Goal: Task Accomplishment & Management: Manage account settings

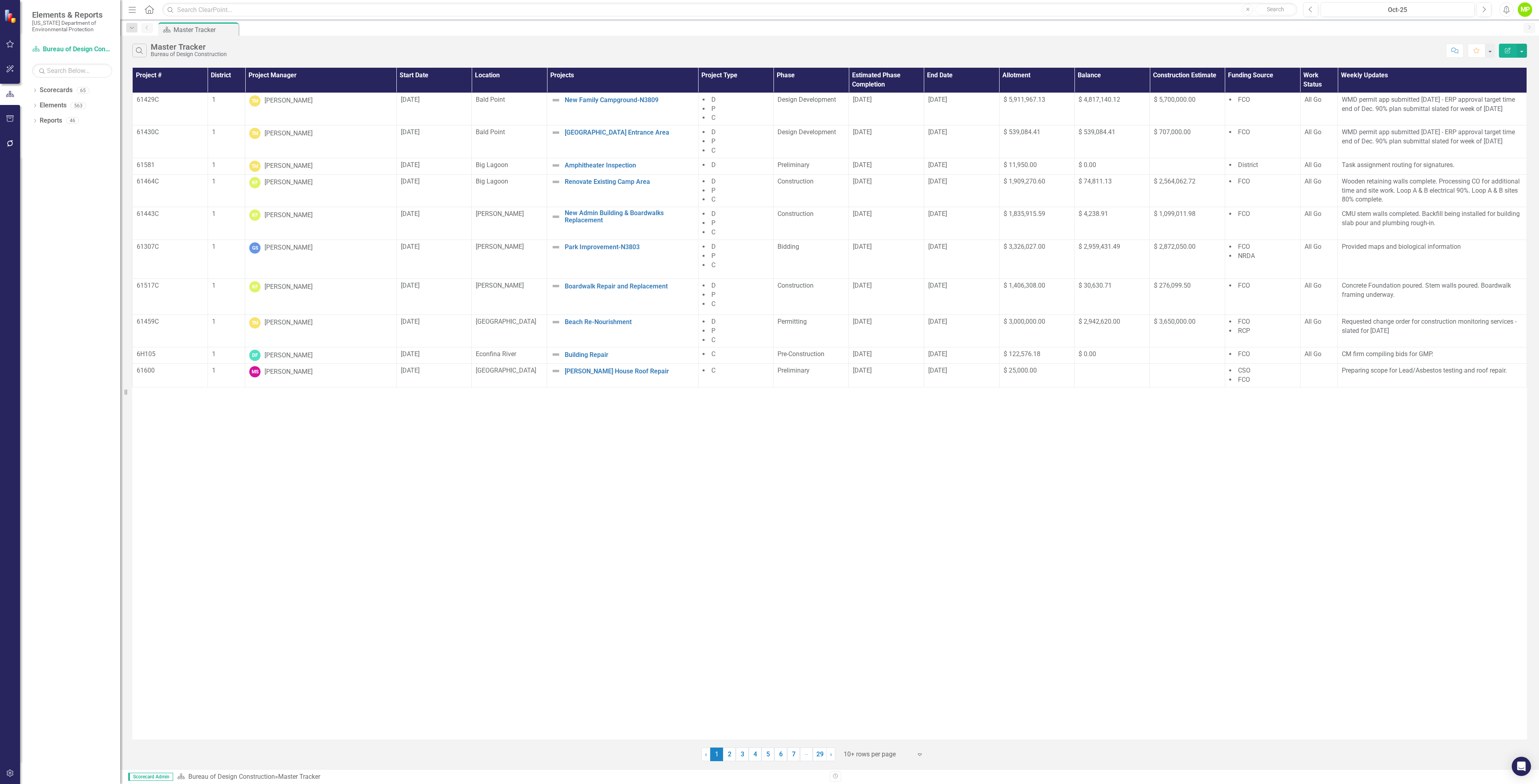
click at [272, 82] on th "Project Manager" at bounding box center [321, 80] width 152 height 25
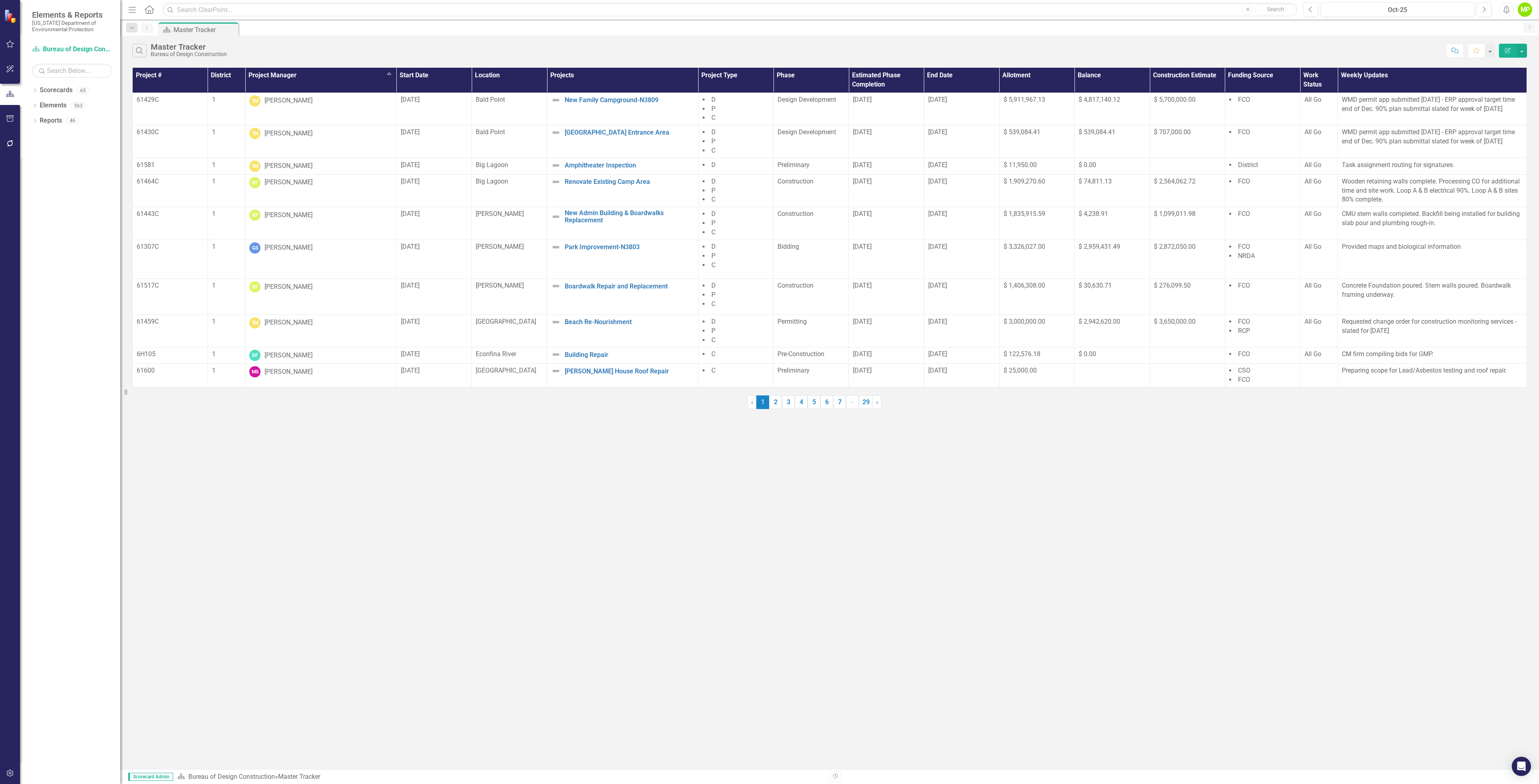
click at [272, 81] on th "Project Manager Sort Ascending" at bounding box center [321, 80] width 152 height 25
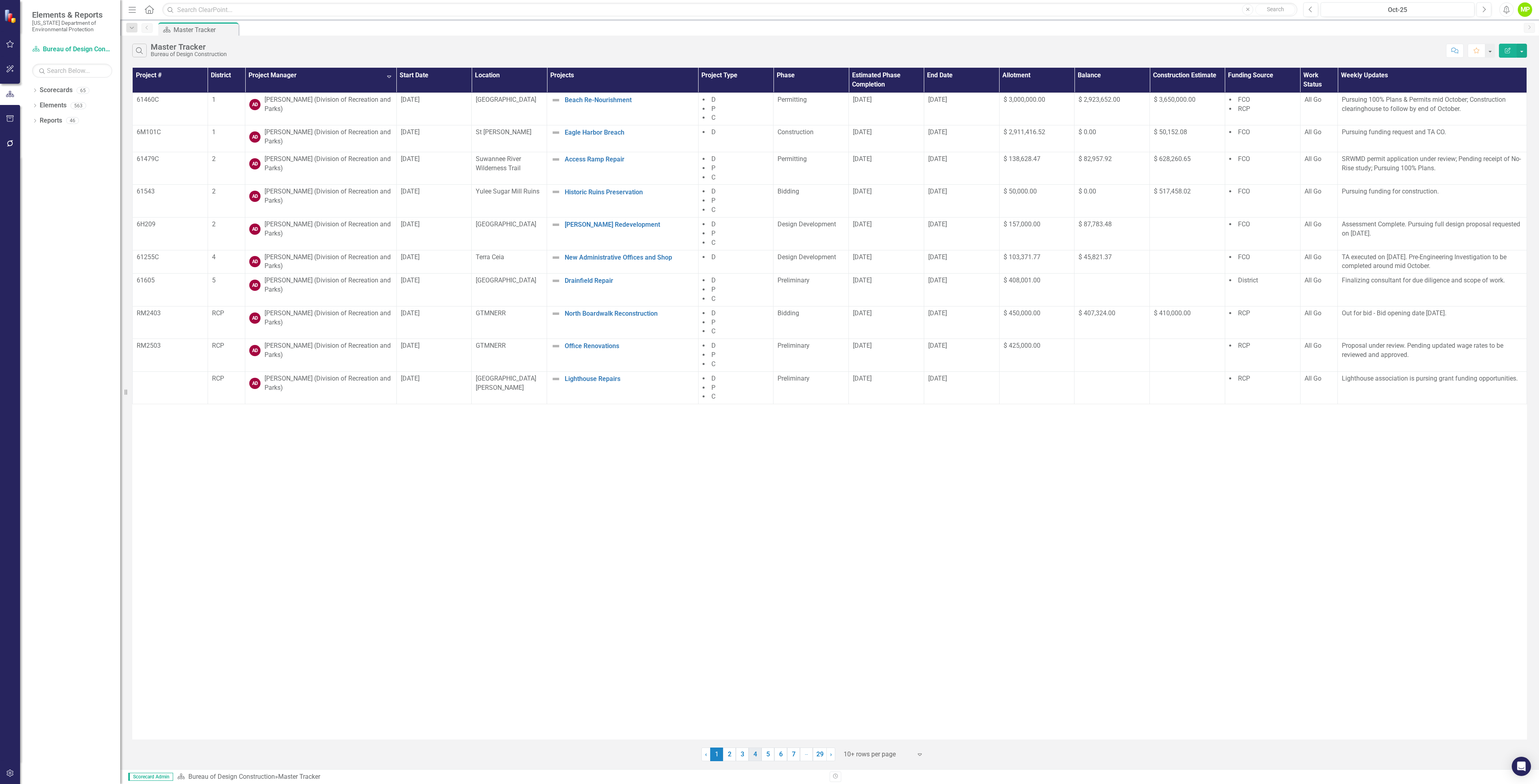
click at [752, 757] on link "4" at bounding box center [755, 754] width 13 height 14
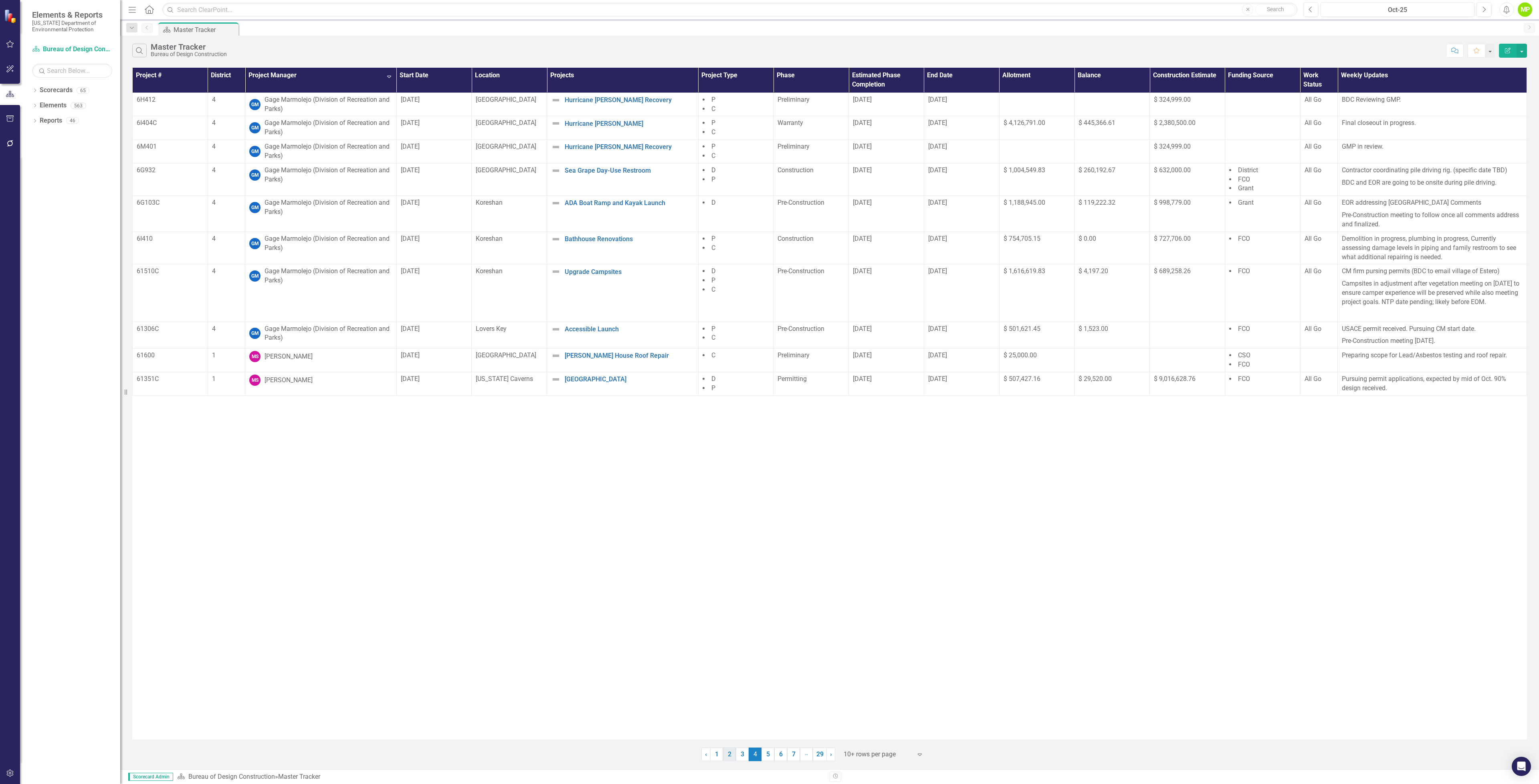
click at [734, 754] on link "2" at bounding box center [729, 754] width 13 height 14
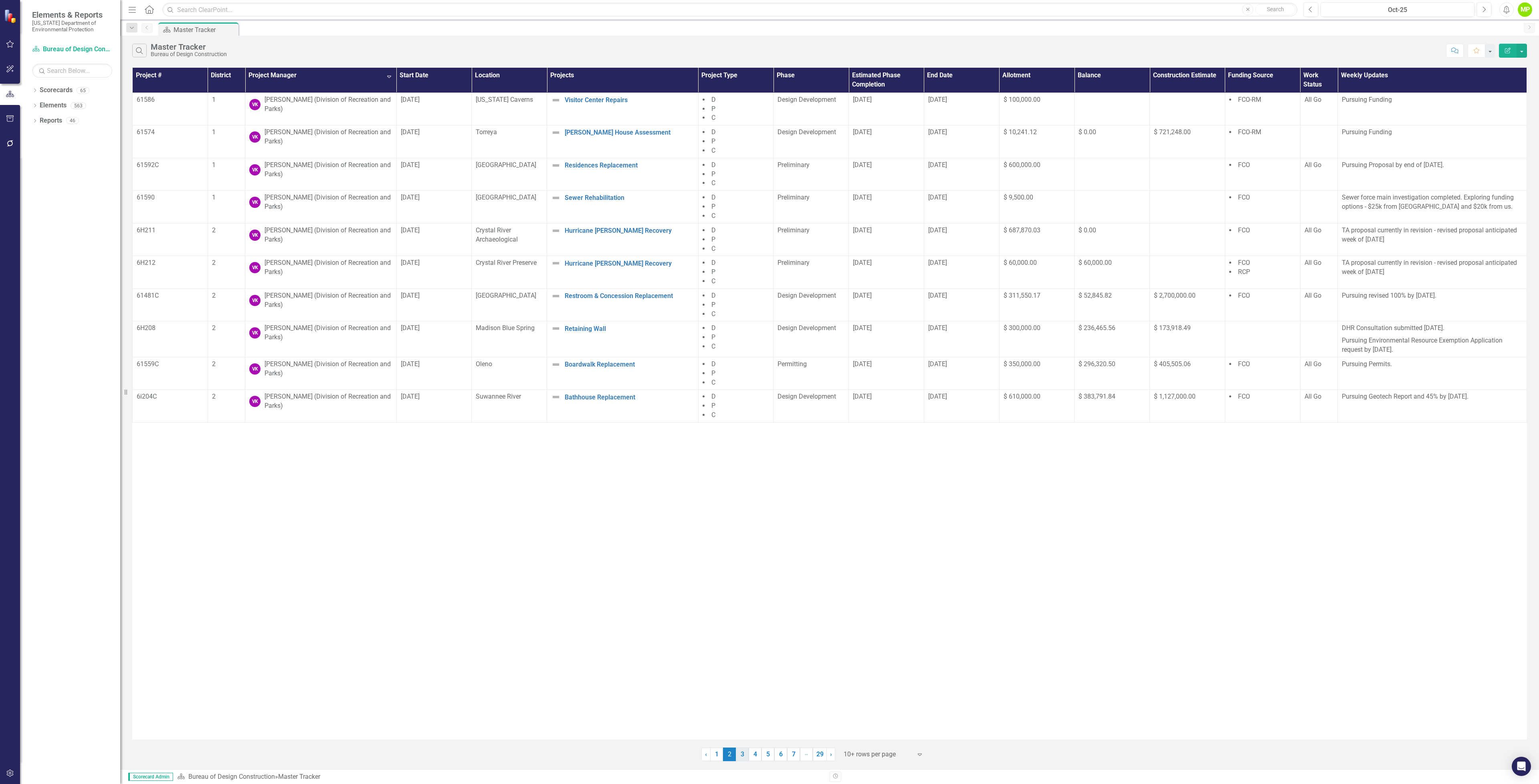
click at [743, 754] on link "3" at bounding box center [742, 754] width 13 height 14
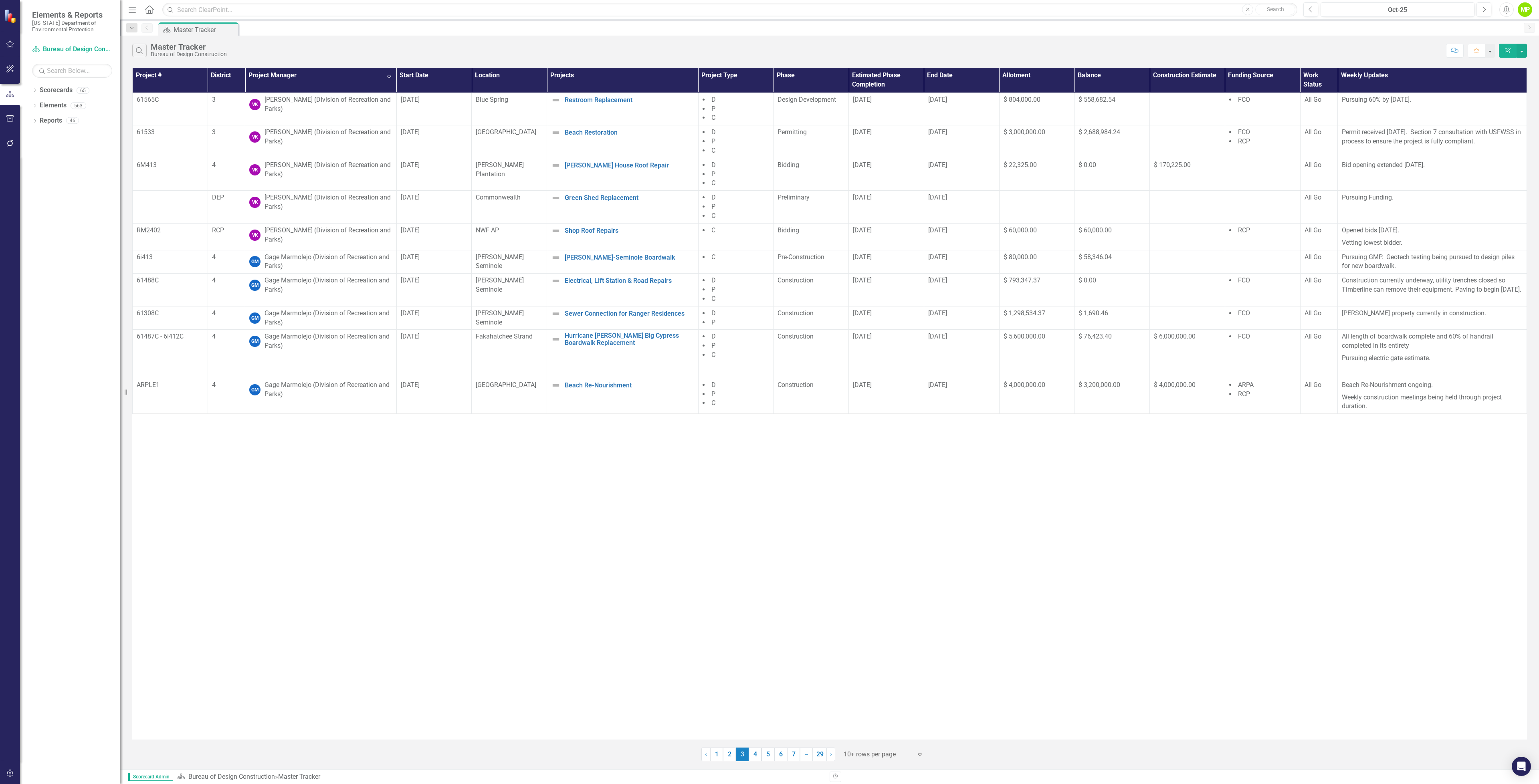
click at [218, 79] on th "District" at bounding box center [226, 80] width 37 height 25
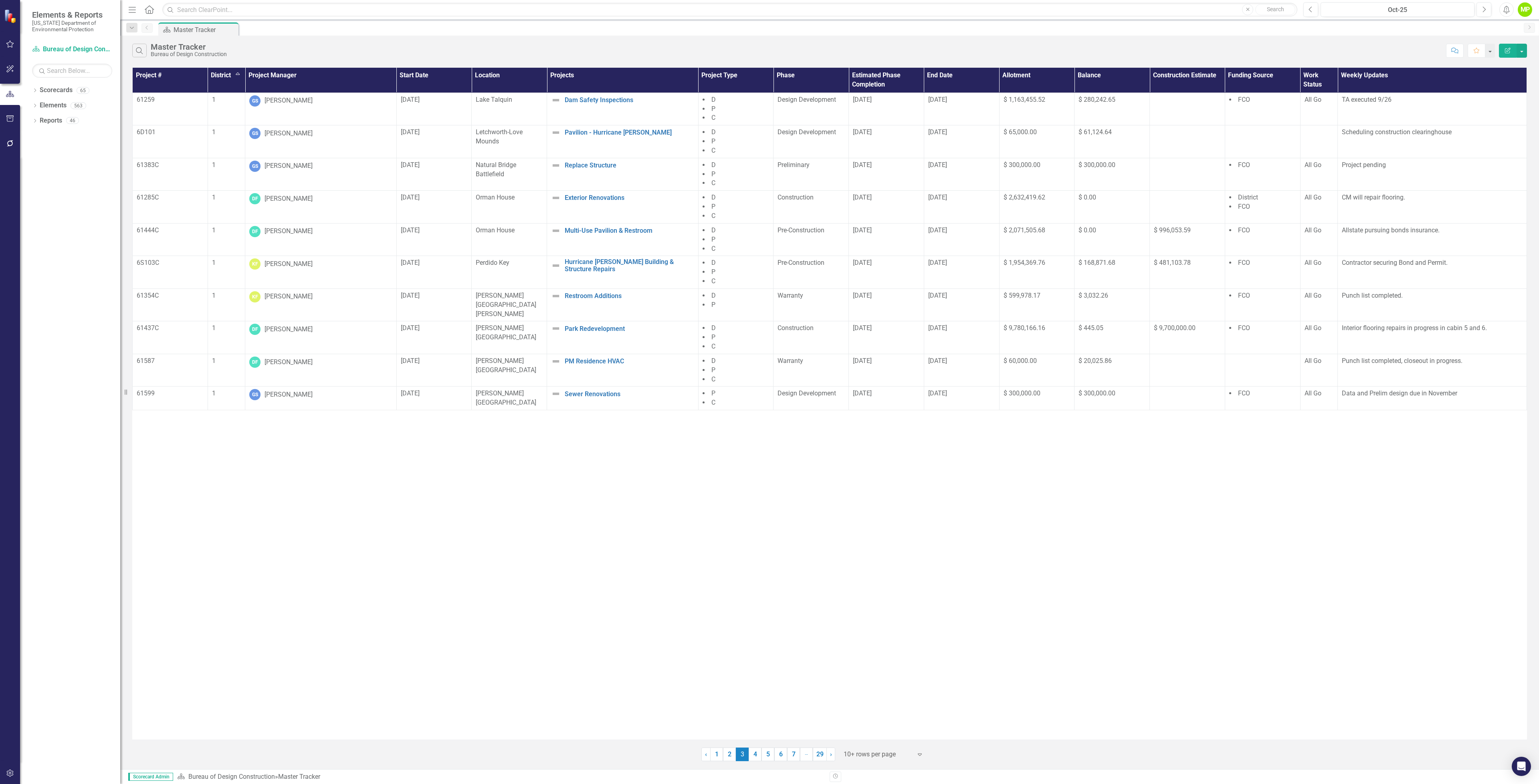
click at [274, 76] on th "Project Manager" at bounding box center [321, 80] width 152 height 25
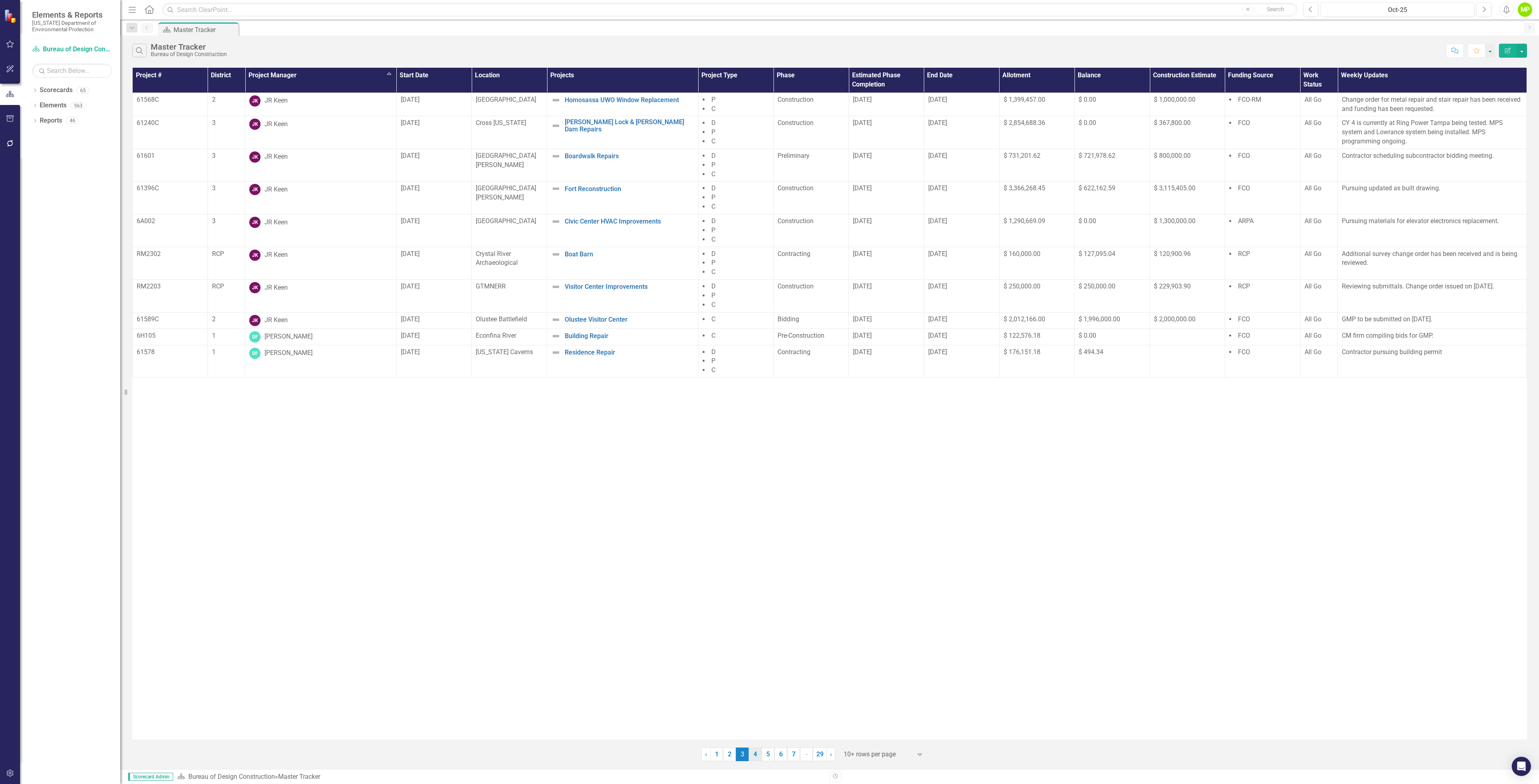
click at [759, 757] on link "4" at bounding box center [755, 754] width 13 height 14
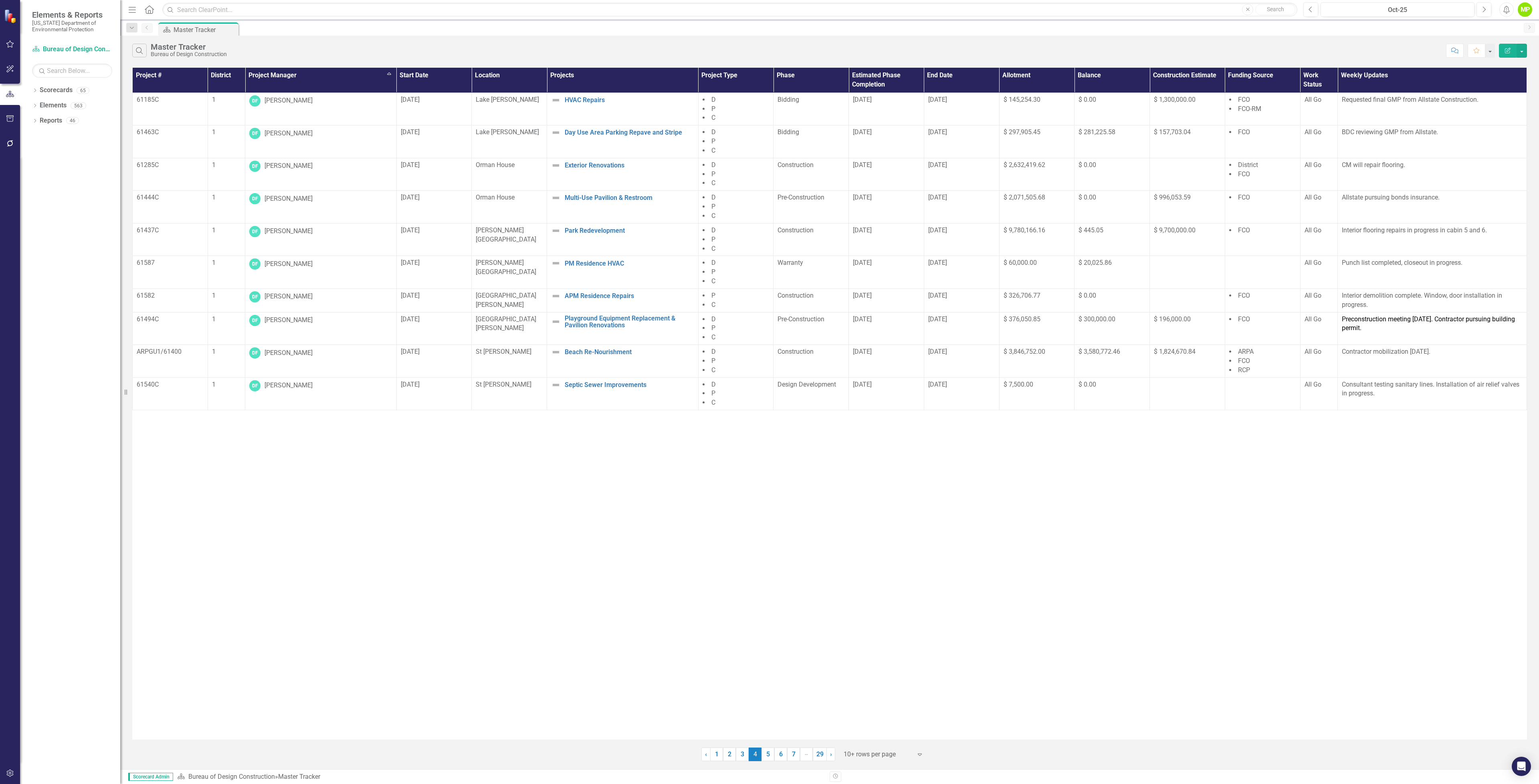
click at [765, 758] on link "5" at bounding box center [768, 754] width 13 height 14
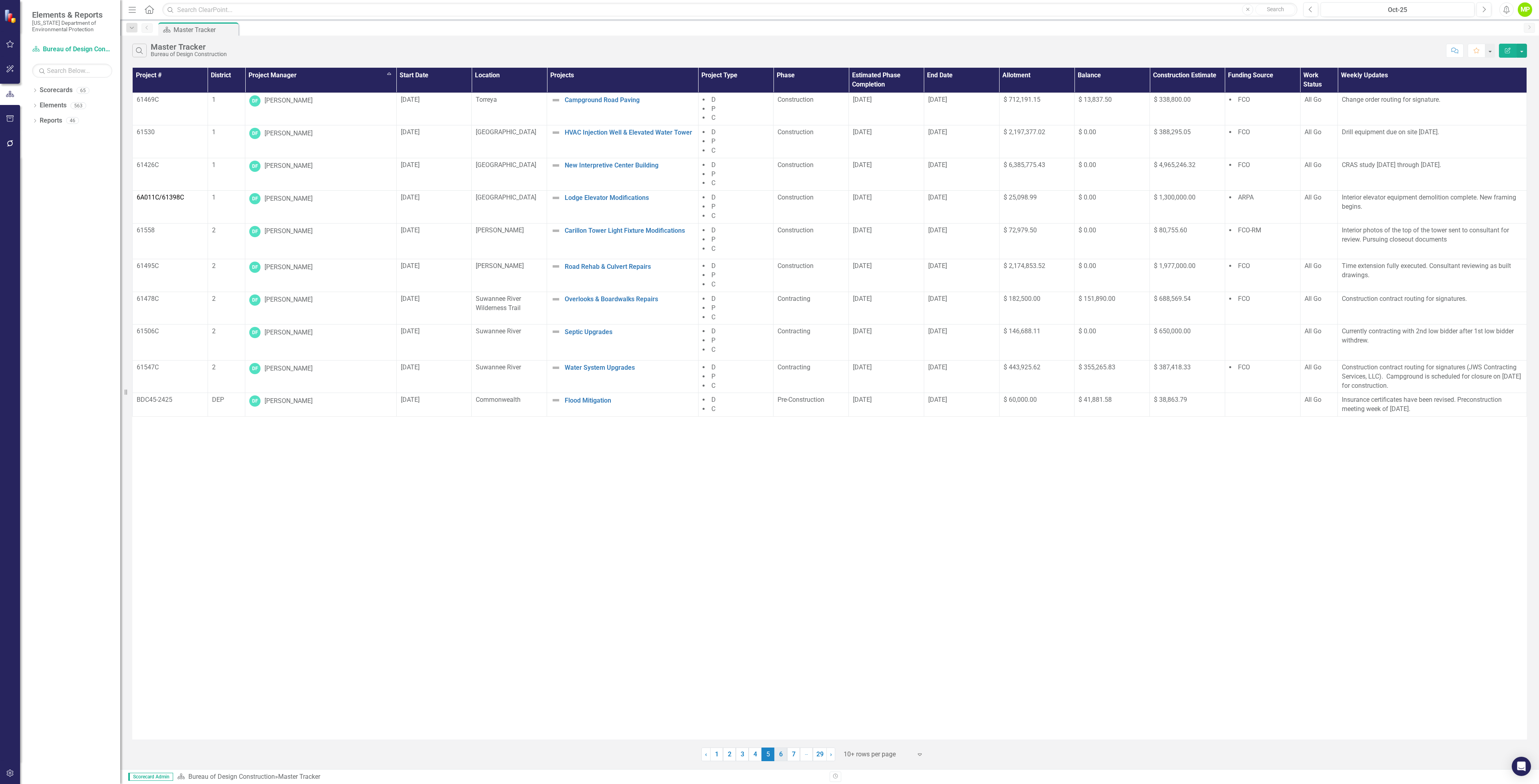
click at [781, 758] on link "6" at bounding box center [780, 754] width 13 height 14
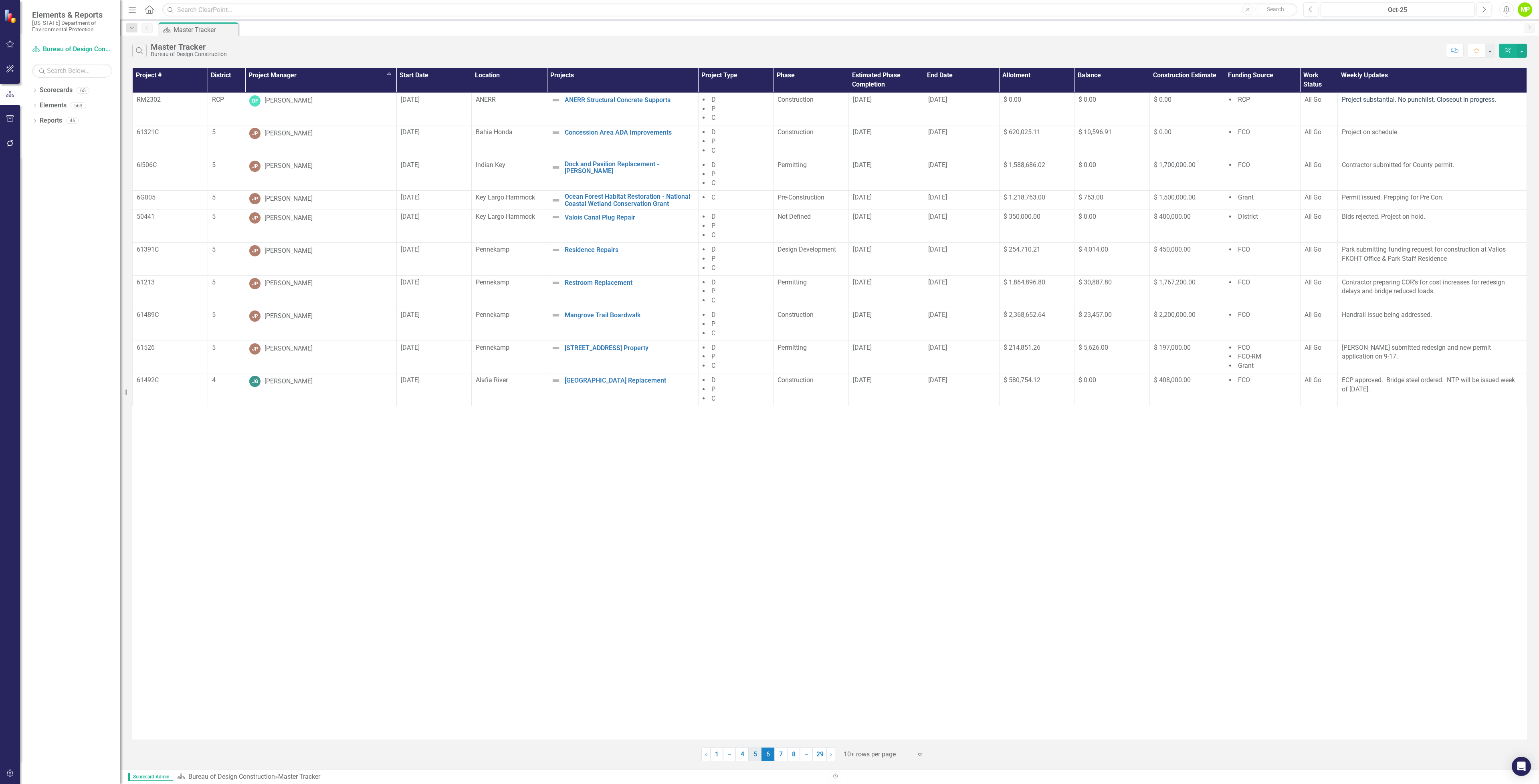
click at [757, 755] on link "5" at bounding box center [755, 754] width 13 height 14
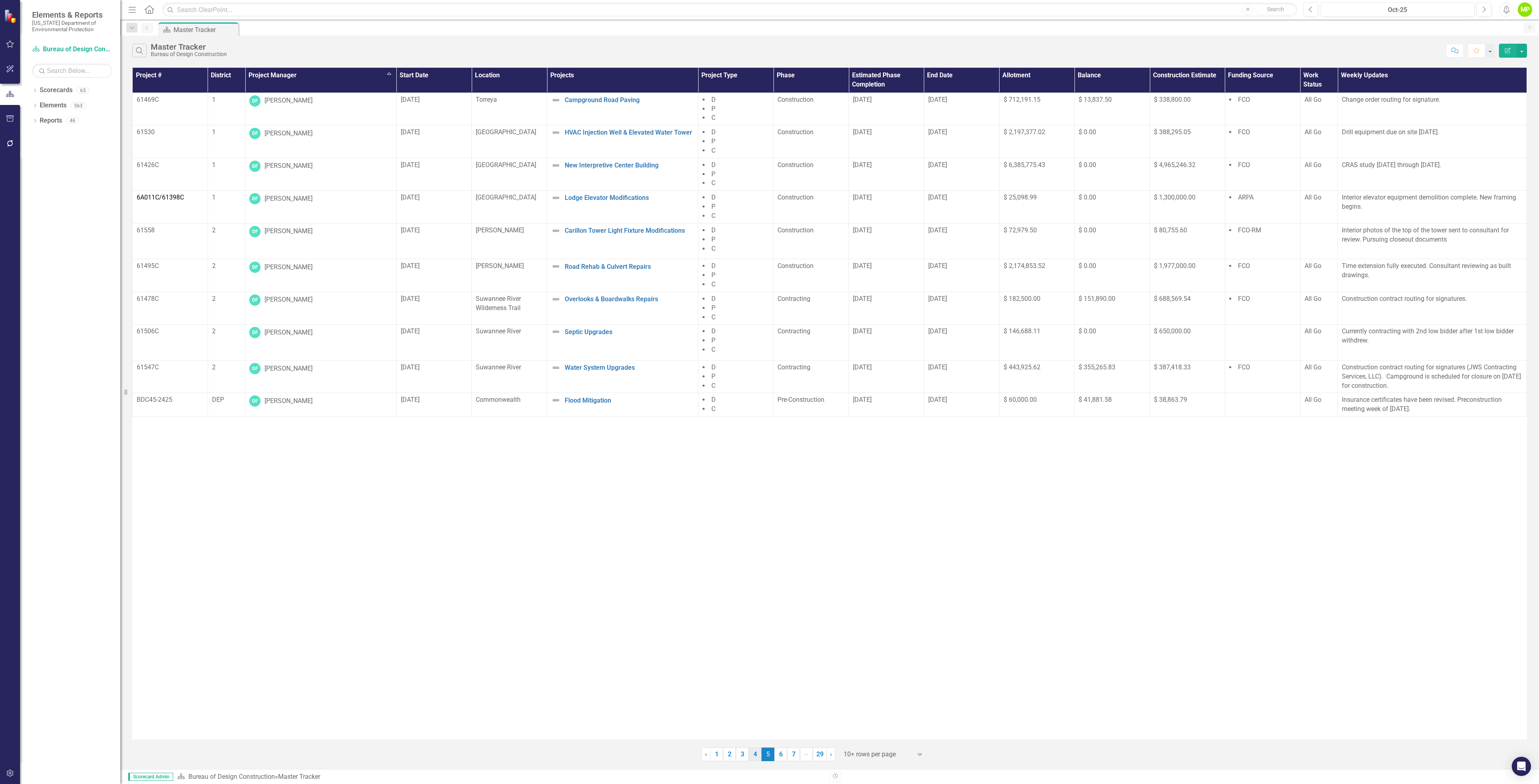
click at [750, 757] on link "4" at bounding box center [755, 754] width 13 height 14
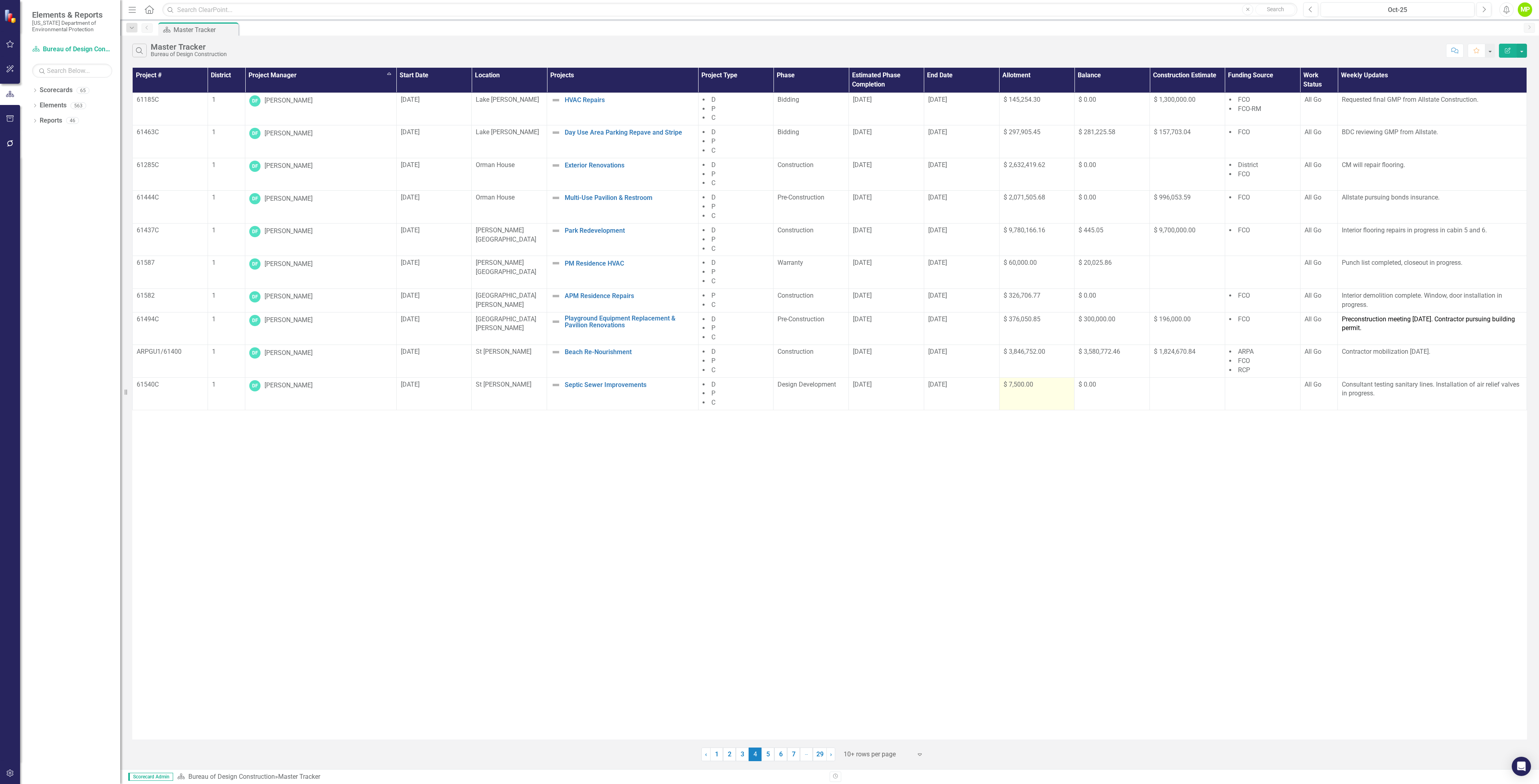
click at [1023, 387] on span "$ 7,500.00" at bounding box center [1019, 384] width 30 height 8
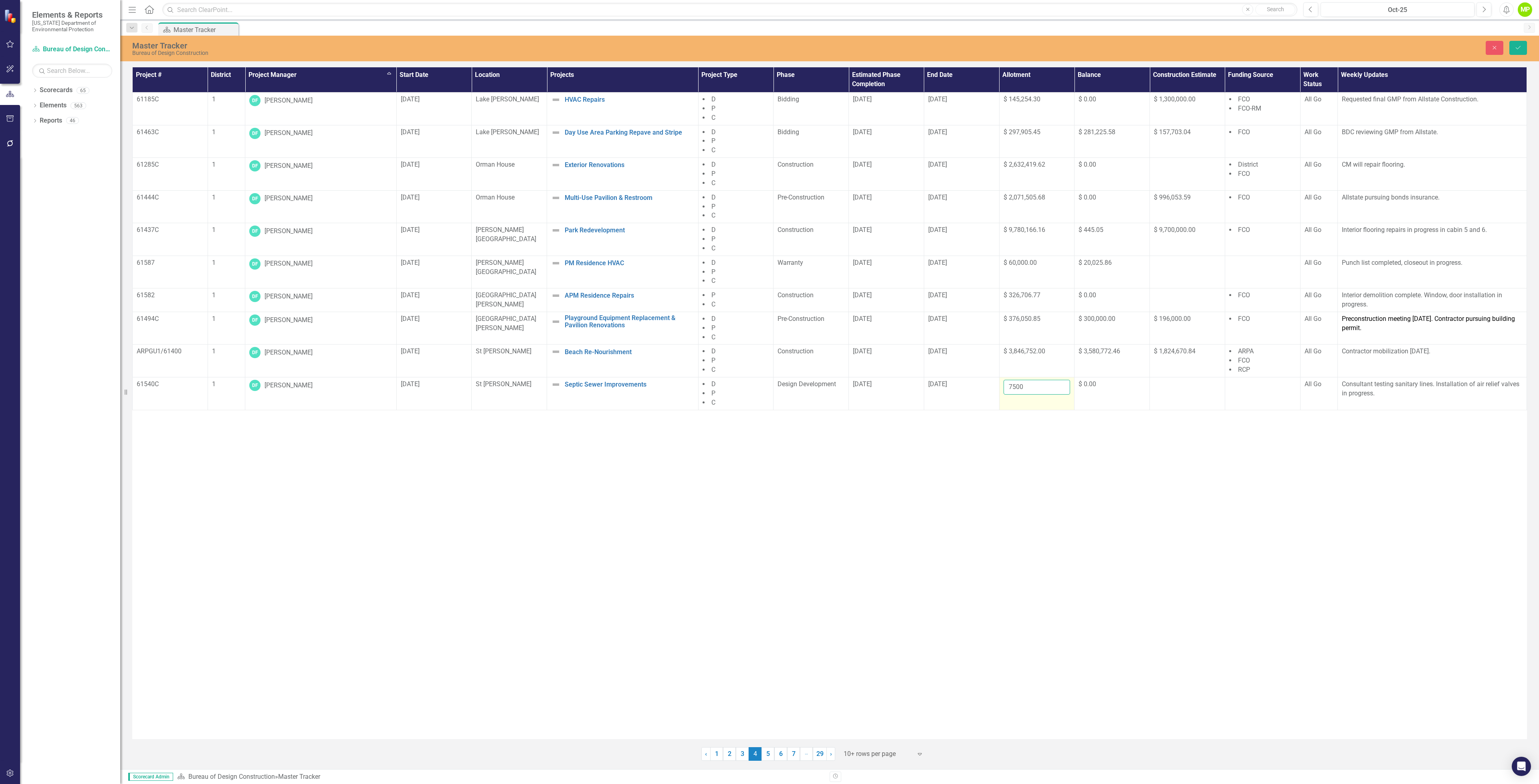
click at [1028, 393] on input "7500" at bounding box center [1037, 387] width 67 height 15
drag, startPoint x: 1028, startPoint y: 388, endPoint x: 979, endPoint y: 374, distance: 51.0
click at [979, 374] on tbody "61185C 1 DF Don Finkbeiner 8/18/18 Lake Jackson HVAC Repairs Edit Edit Project …" at bounding box center [830, 251] width 1394 height 317
paste input "82035.75"
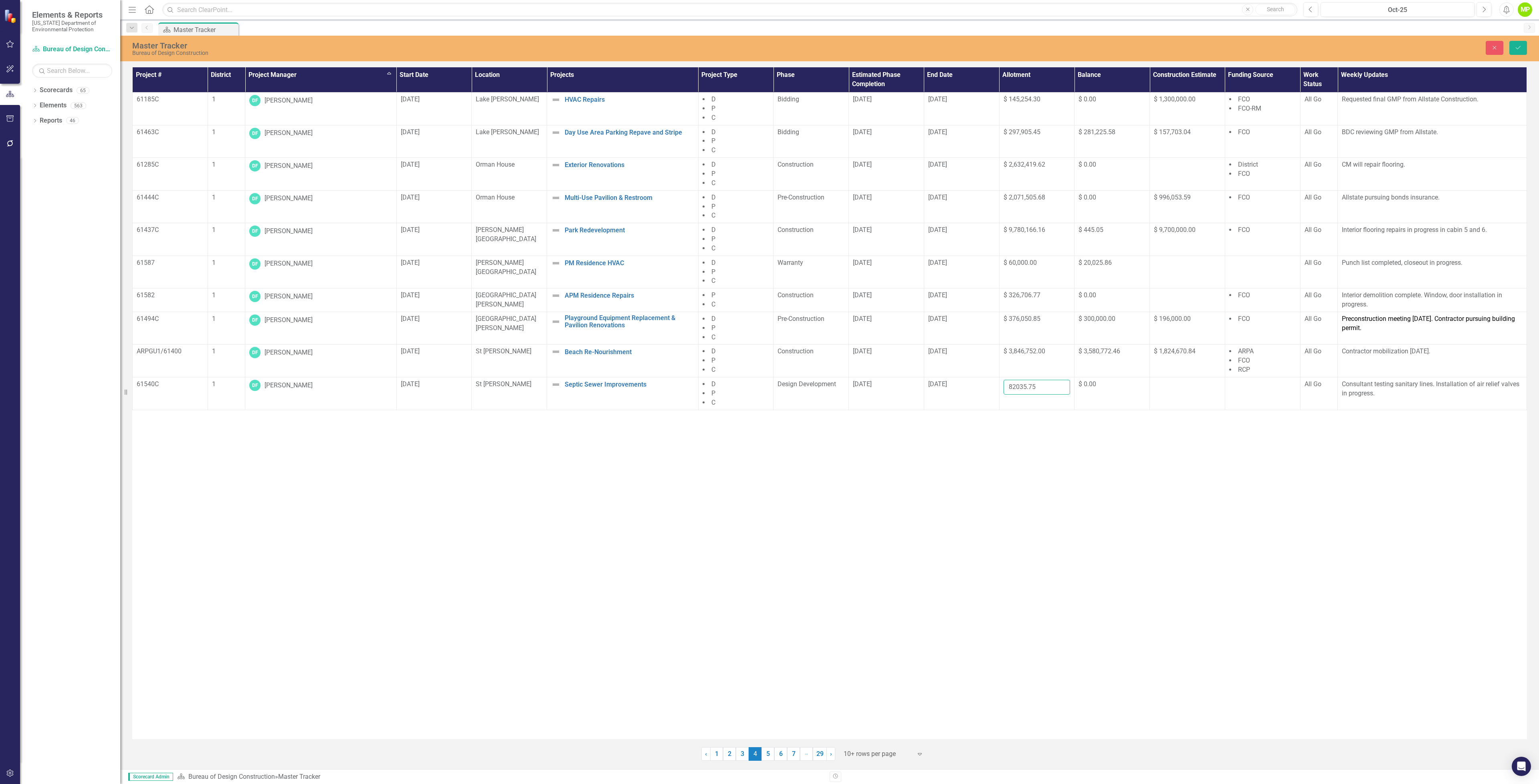
type input "82035.75"
click at [1083, 433] on div "Project # District Project Manager Sort Ascending Start Date Location Projects …" at bounding box center [829, 403] width 1394 height 672
click at [1043, 444] on div "Project # District Project Manager Sort Ascending Start Date Location Projects …" at bounding box center [829, 403] width 1394 height 672
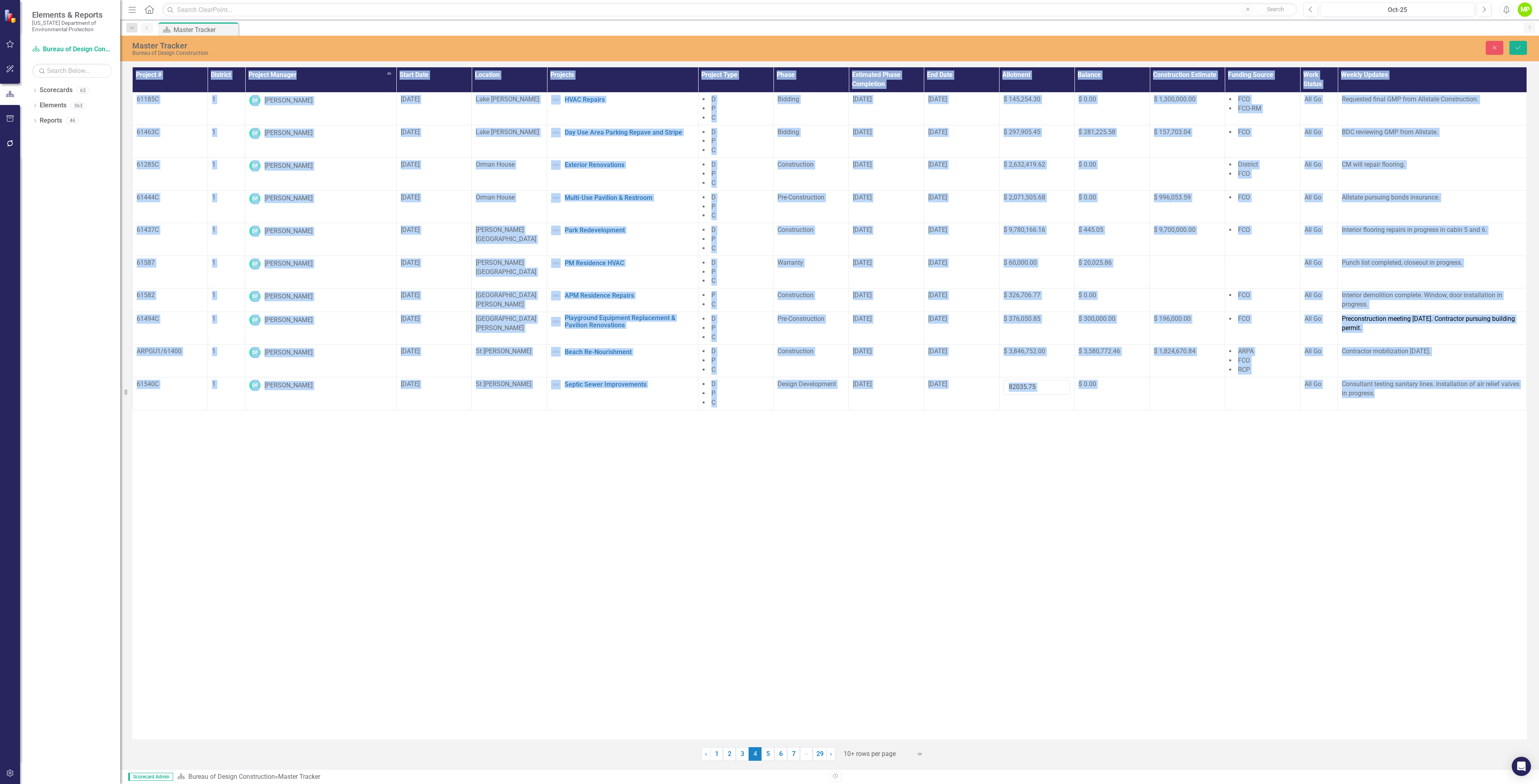
click at [1043, 444] on div "Project # District Project Manager Sort Ascending Start Date Location Projects …" at bounding box center [829, 403] width 1394 height 672
click at [1031, 420] on div "Project # District Project Manager Sort Ascending Start Date Location Projects …" at bounding box center [829, 403] width 1394 height 672
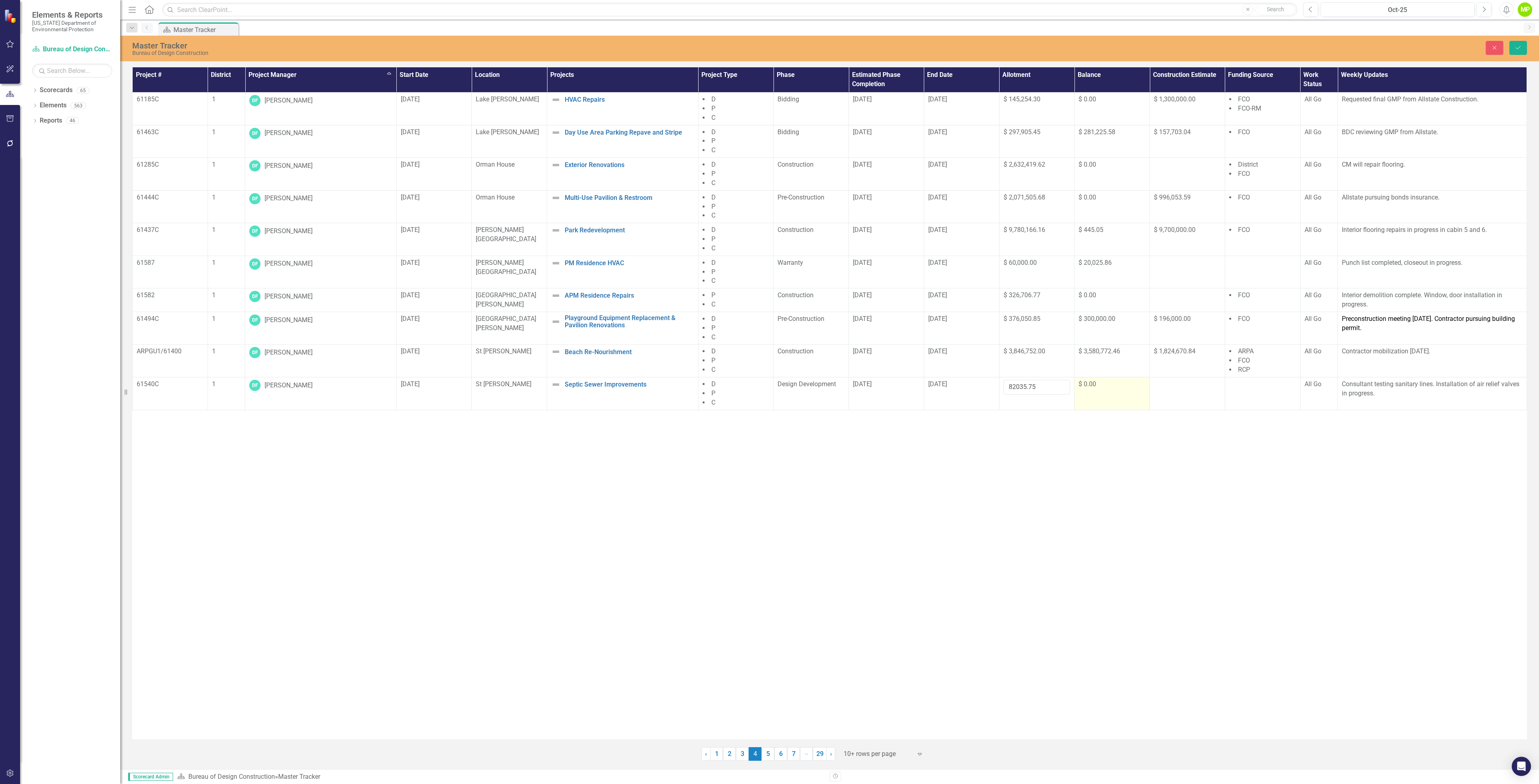
click at [1093, 388] on span "$ 0.00" at bounding box center [1087, 384] width 18 height 8
click at [1093, 388] on input "0" at bounding box center [1112, 387] width 67 height 15
type input "0.03"
click at [1108, 505] on div "Project # District Project Manager Sort Ascending Start Date Location Projects …" at bounding box center [829, 403] width 1394 height 672
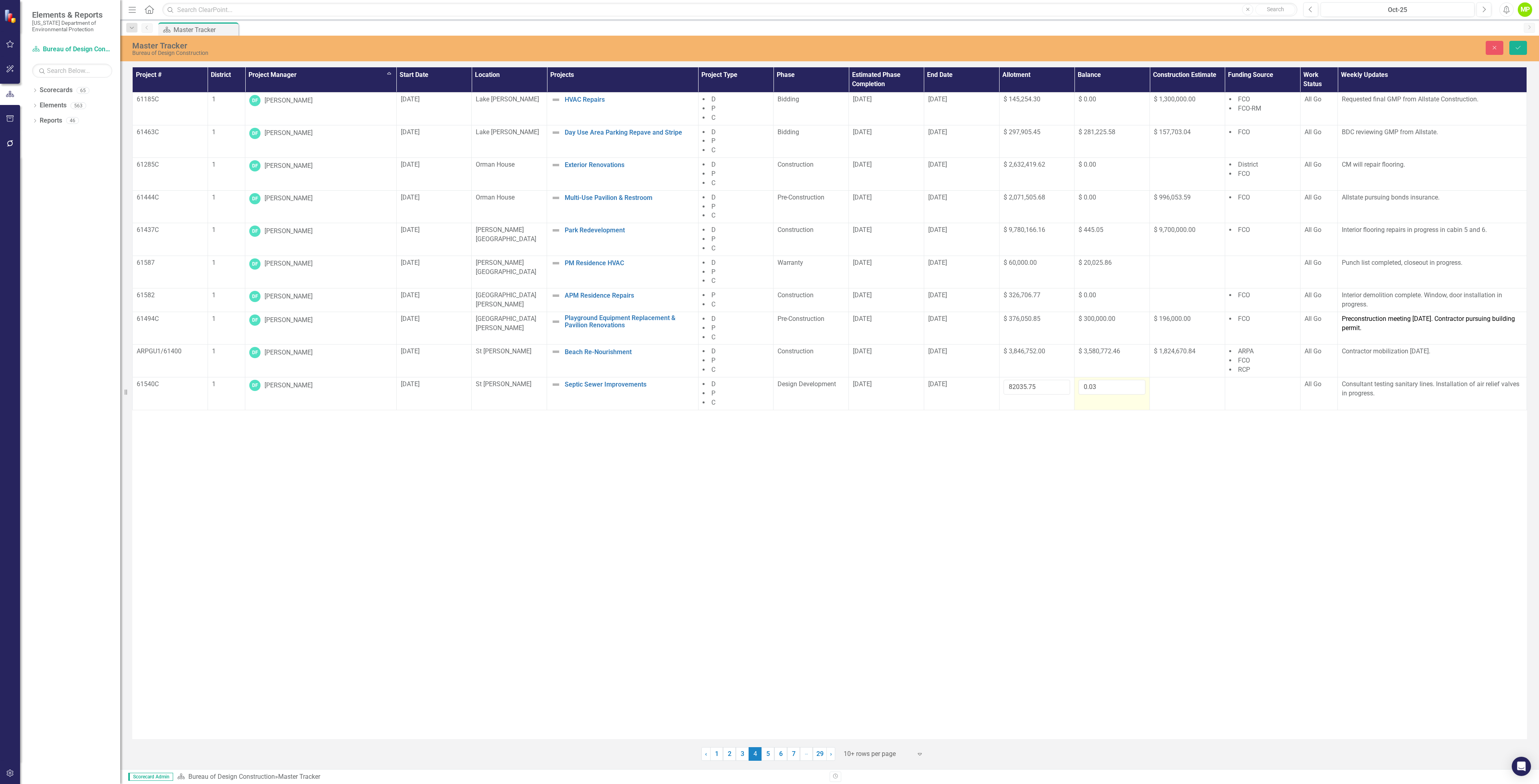
click at [1105, 504] on div "Project # District Project Manager Sort Ascending Start Date Location Projects …" at bounding box center [829, 403] width 1394 height 672
click at [1020, 388] on input "82035.75" at bounding box center [1037, 387] width 67 height 15
click at [1008, 391] on input "82035.75" at bounding box center [1037, 387] width 67 height 15
click at [1054, 427] on div "Project # District Project Manager Sort Ascending Start Date Location Projects …" at bounding box center [829, 403] width 1394 height 672
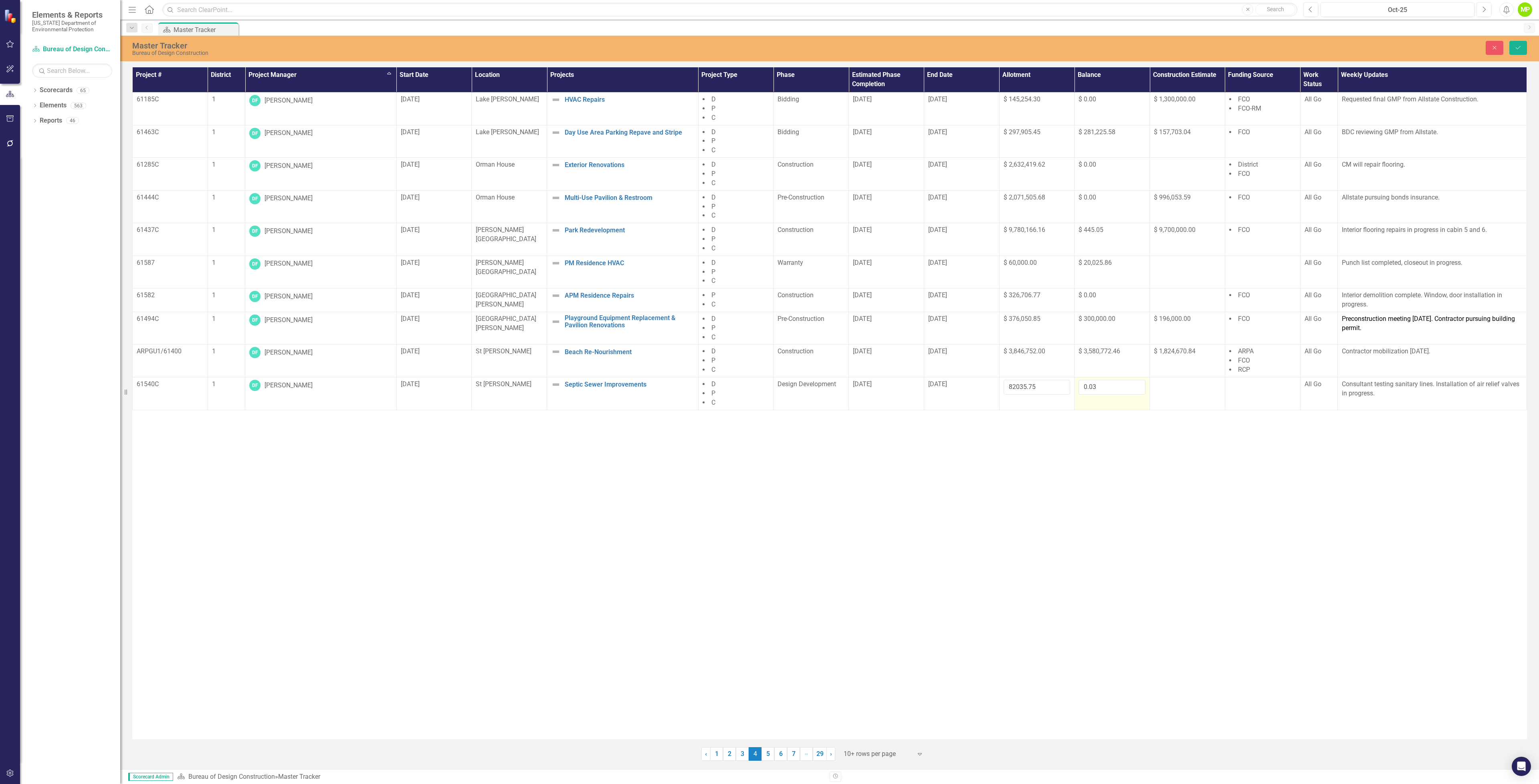
click at [1054, 427] on div "Project # District Project Manager Sort Ascending Start Date Location Projects …" at bounding box center [829, 403] width 1394 height 672
click at [1025, 391] on input "82035.75" at bounding box center [1037, 387] width 67 height 15
click at [1011, 389] on input "82035.75" at bounding box center [1037, 387] width 67 height 15
click at [1015, 391] on input "82035.75" at bounding box center [1037, 387] width 67 height 15
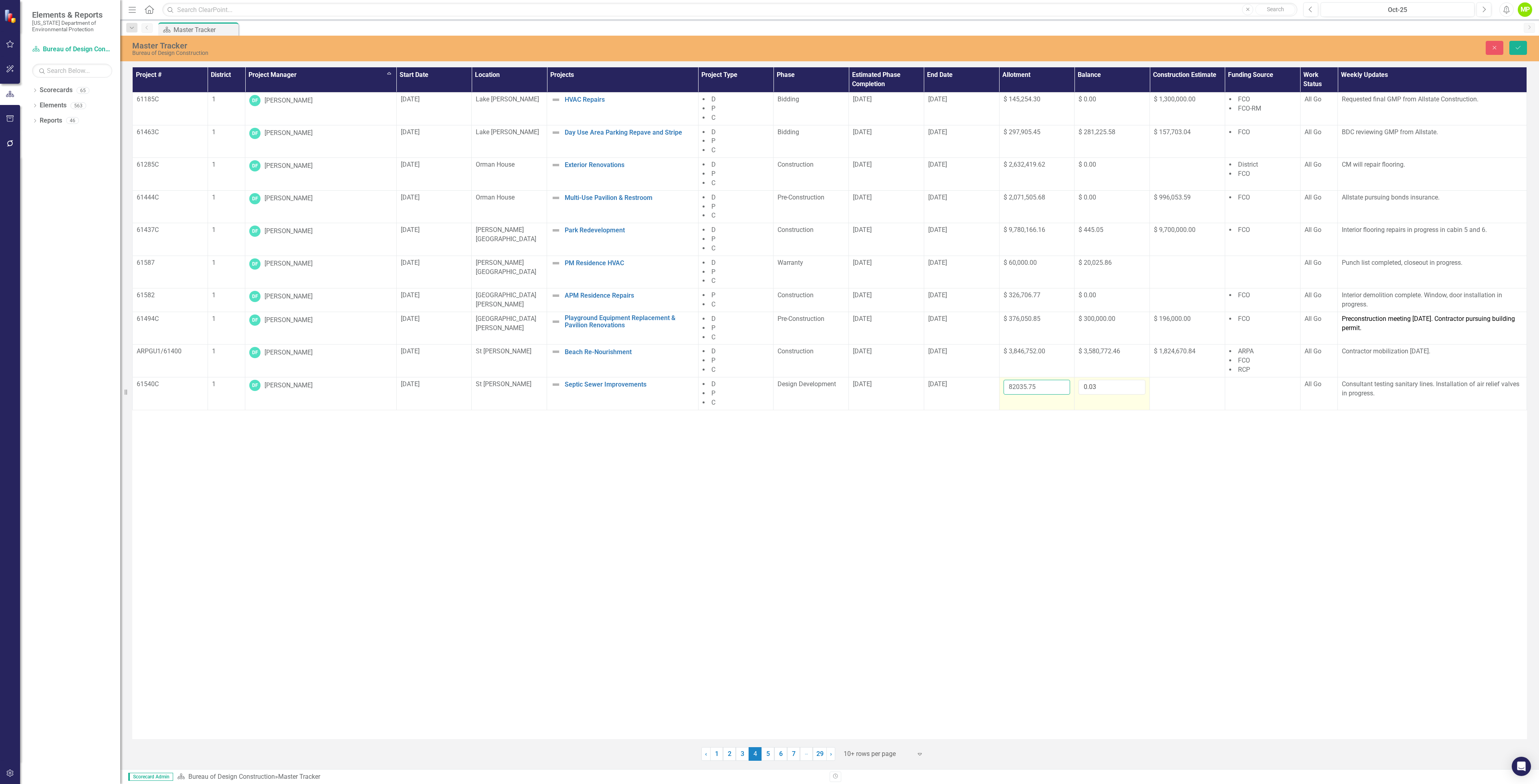
click at [1038, 389] on input "82035.75" at bounding box center [1037, 387] width 67 height 15
type input "8"
type input "82035.75"
click at [1150, 553] on div "Project # District Project Manager Sort Ascending Start Date Location Projects …" at bounding box center [829, 403] width 1394 height 672
click at [1086, 475] on div "Project # District Project Manager Sort Ascending Start Date Location Projects …" at bounding box center [829, 403] width 1394 height 672
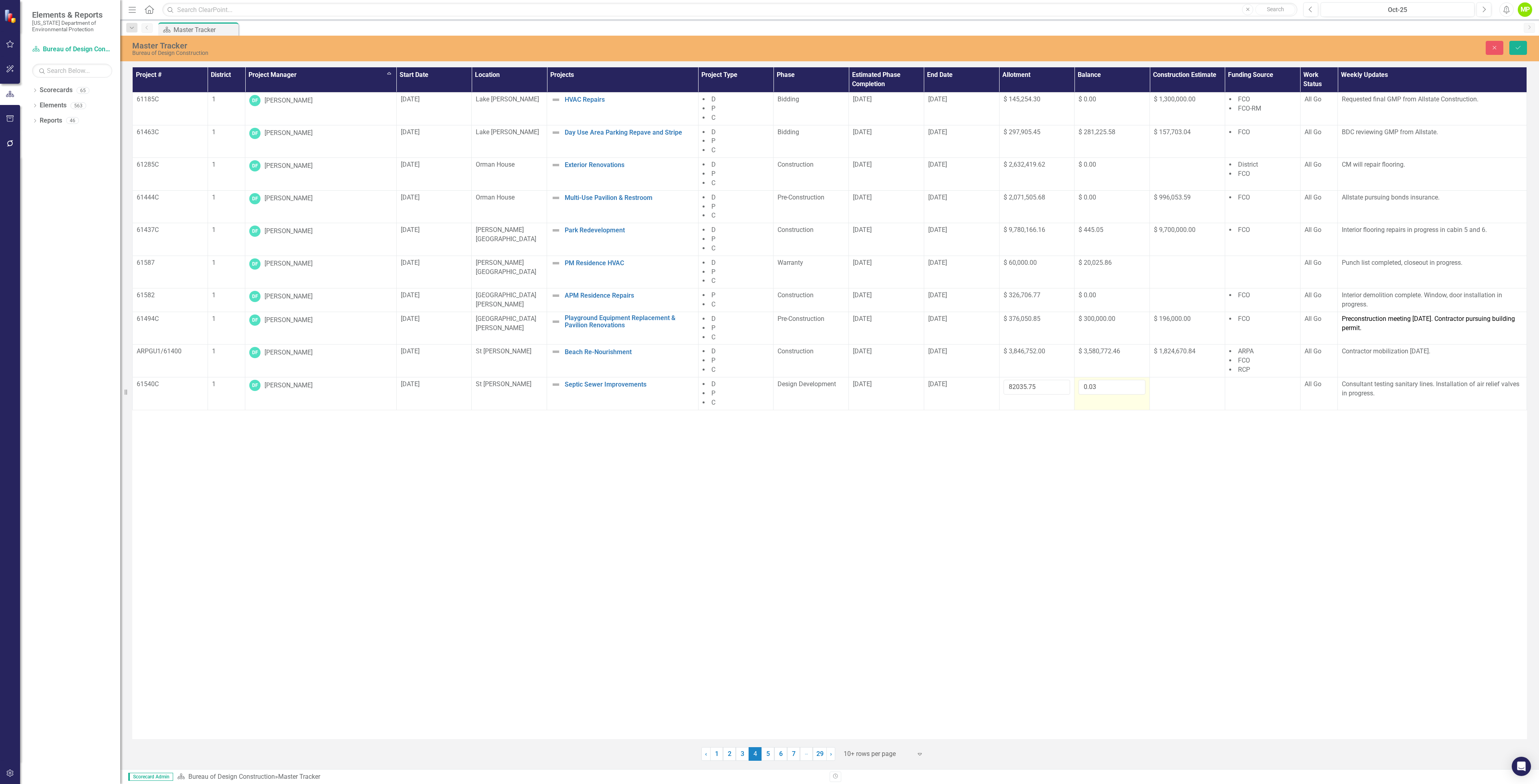
click at [1086, 475] on div "Project # District Project Manager Sort Ascending Start Date Location Projects …" at bounding box center [829, 403] width 1394 height 672
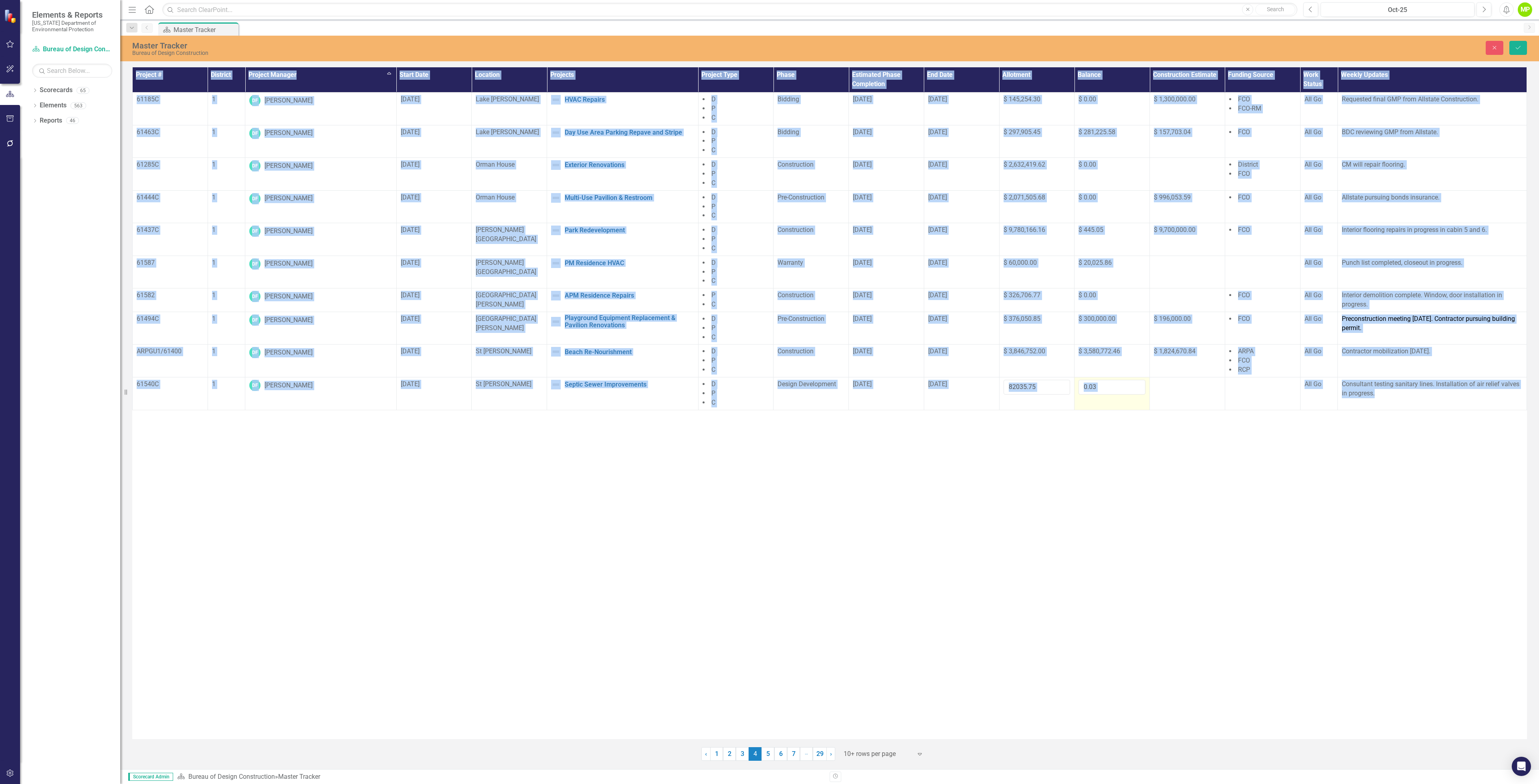
click at [1086, 475] on div "Project # District Project Manager Sort Ascending Start Date Location Projects …" at bounding box center [829, 403] width 1394 height 672
click at [1085, 475] on div "Project # District Project Manager Sort Ascending Start Date Location Projects …" at bounding box center [829, 403] width 1394 height 672
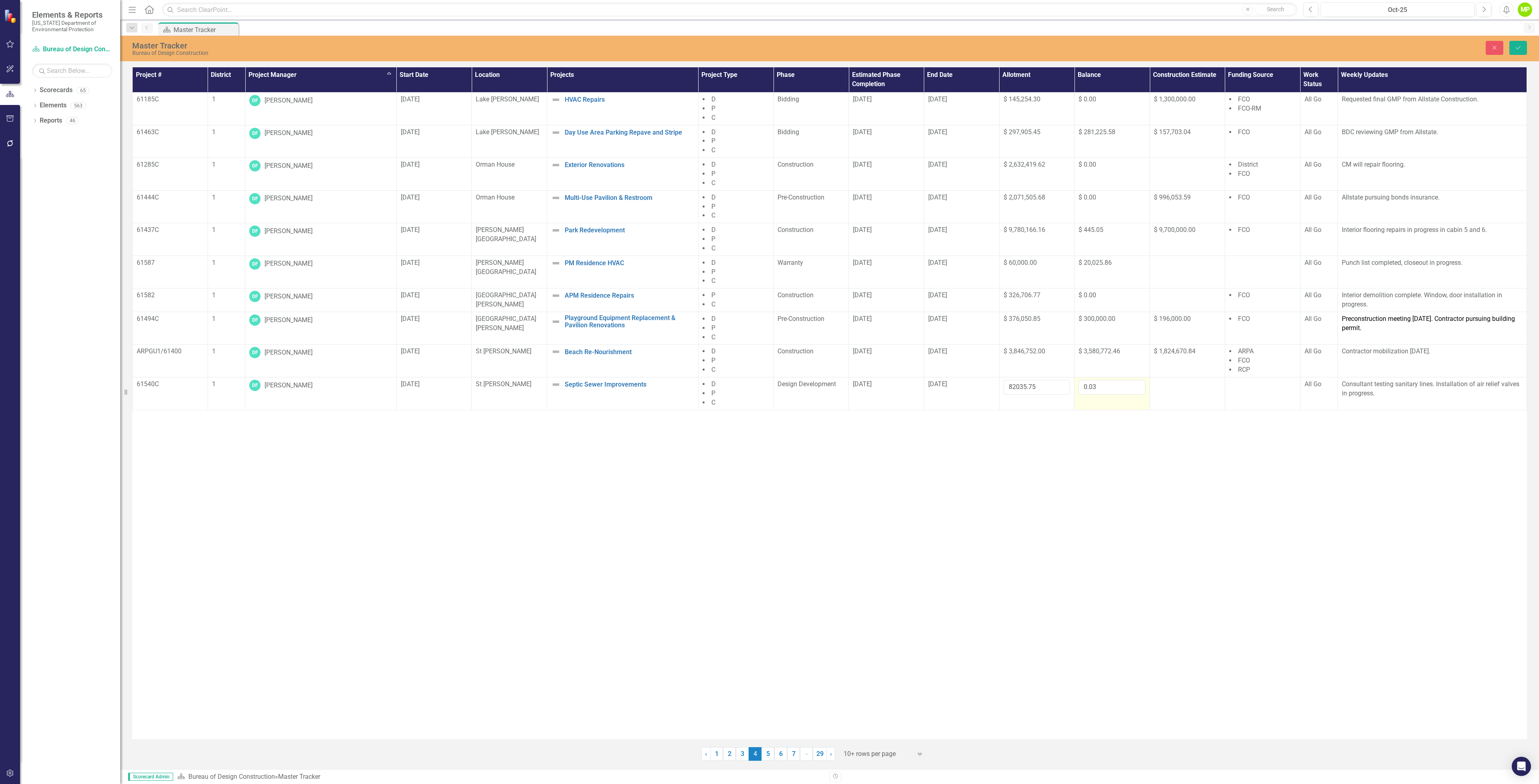
click at [1085, 475] on div "Project # District Project Manager Sort Ascending Start Date Location Projects …" at bounding box center [829, 403] width 1394 height 672
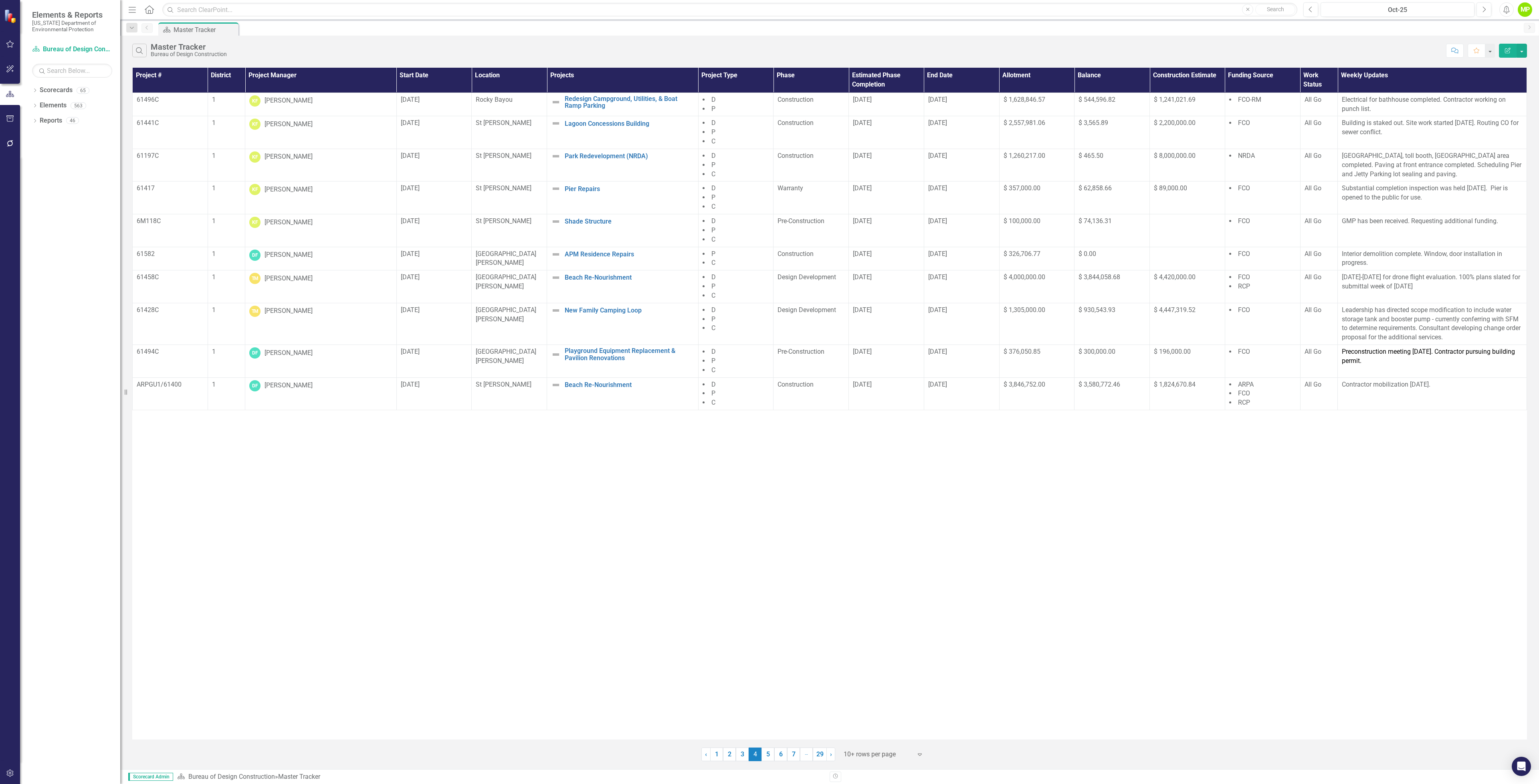
click at [268, 75] on th "Project Manager" at bounding box center [321, 80] width 152 height 25
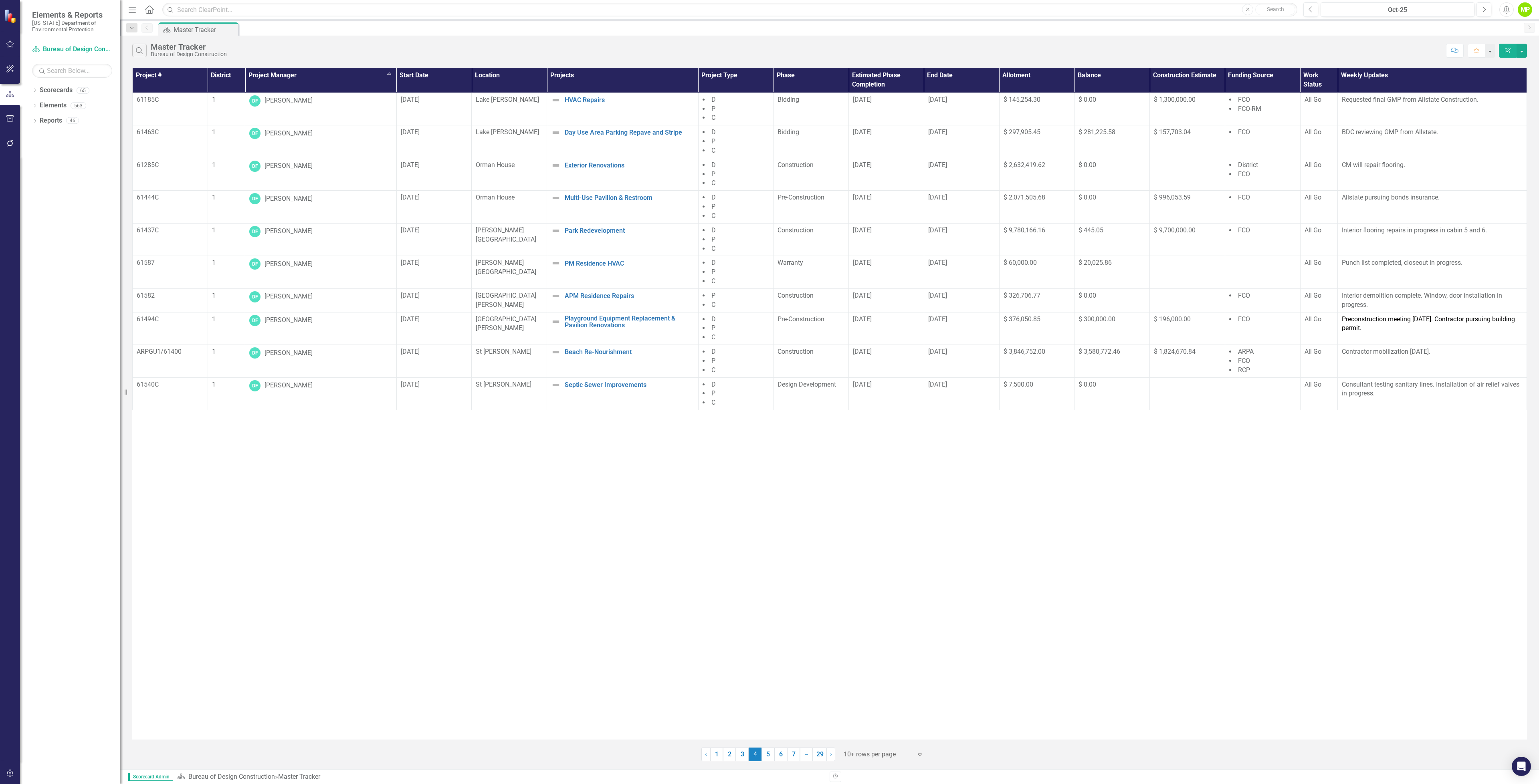
click at [1506, 52] on icon "Edit Report" at bounding box center [1508, 50] width 7 height 5
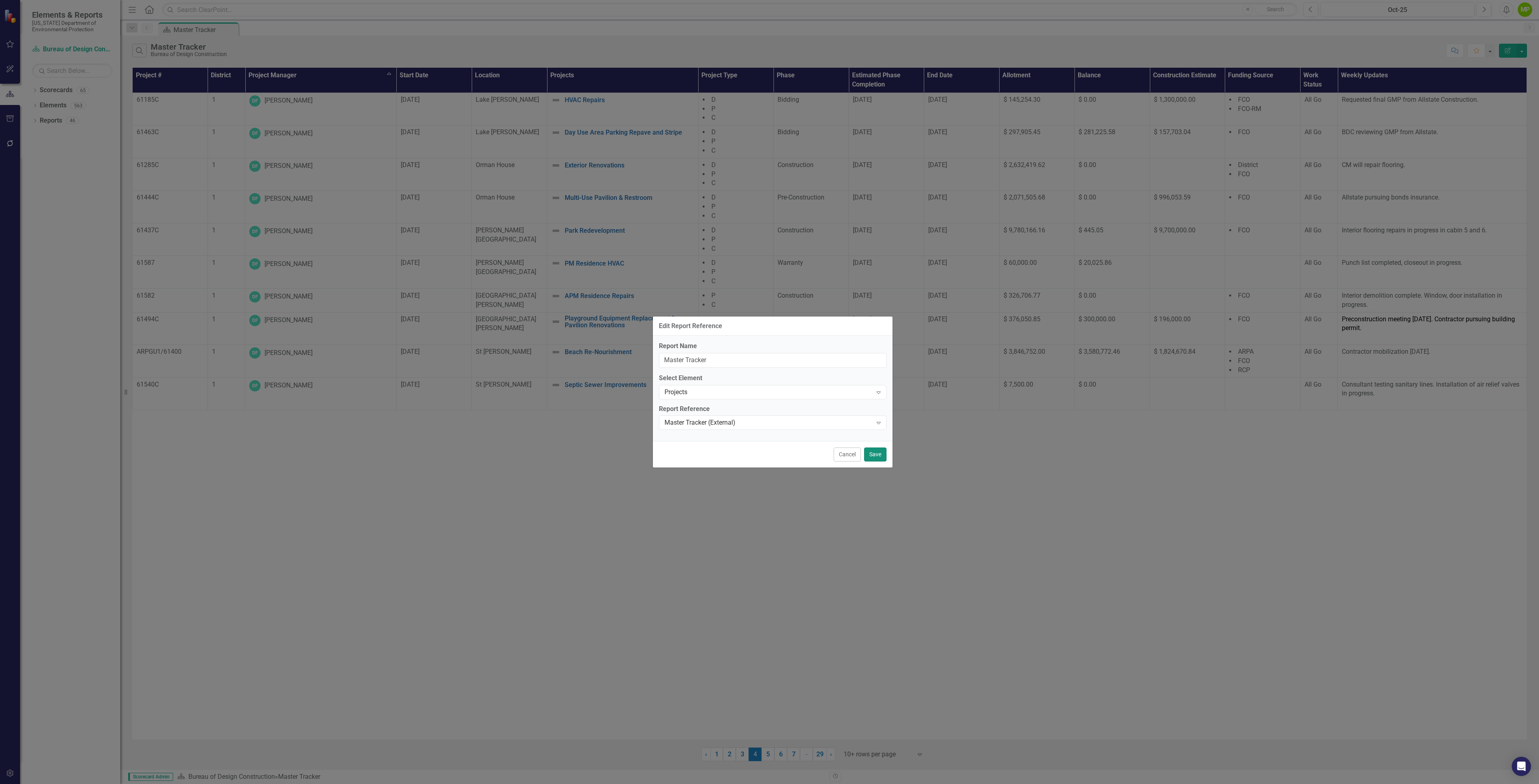
click at [873, 457] on button "Save" at bounding box center [875, 454] width 23 height 14
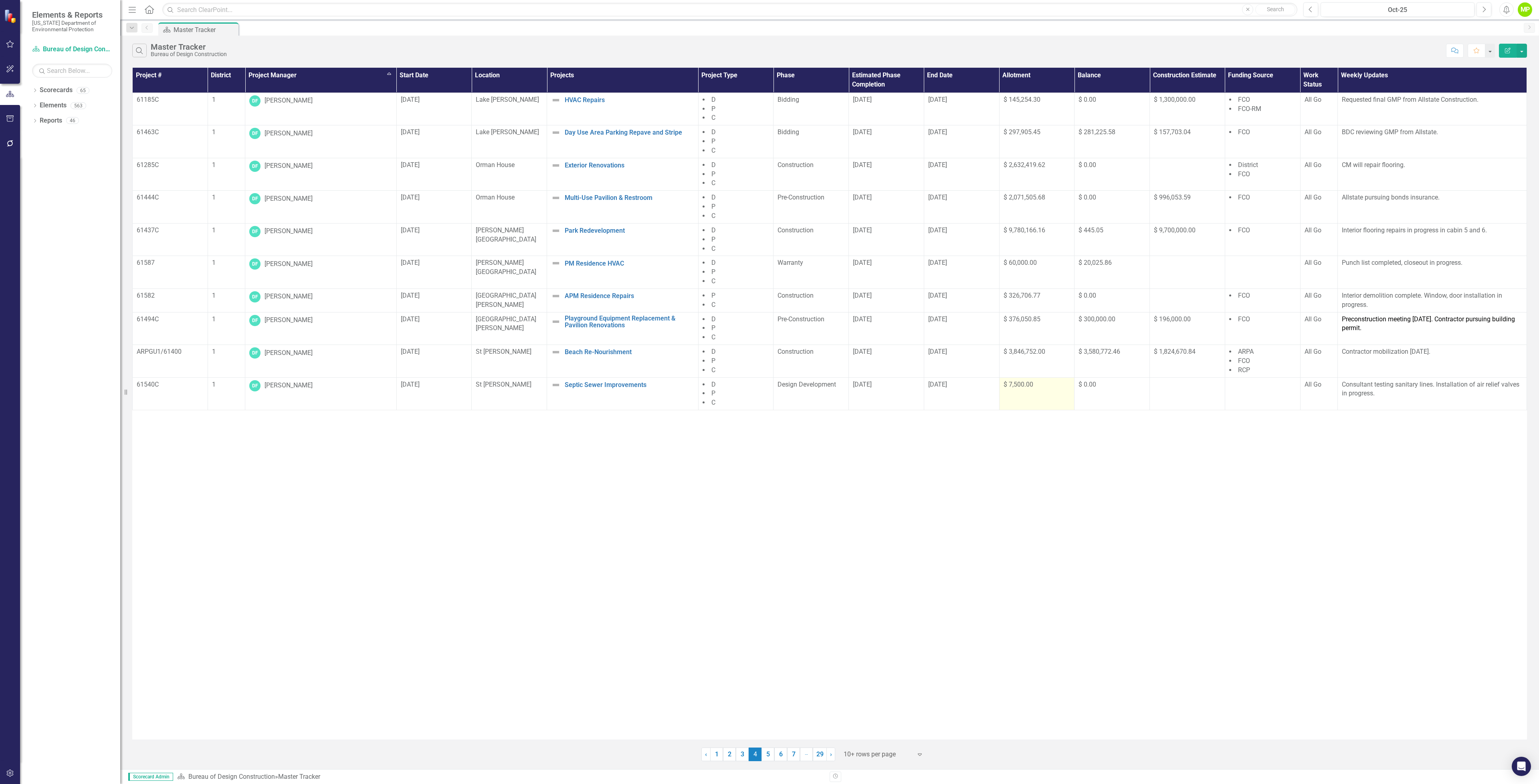
click at [1021, 393] on td "$ 7,500.00" at bounding box center [1037, 393] width 75 height 33
click at [1033, 388] on span "$ 7,500.00" at bounding box center [1019, 384] width 30 height 8
click at [1019, 399] on td "$ 7,500.00" at bounding box center [1037, 393] width 75 height 33
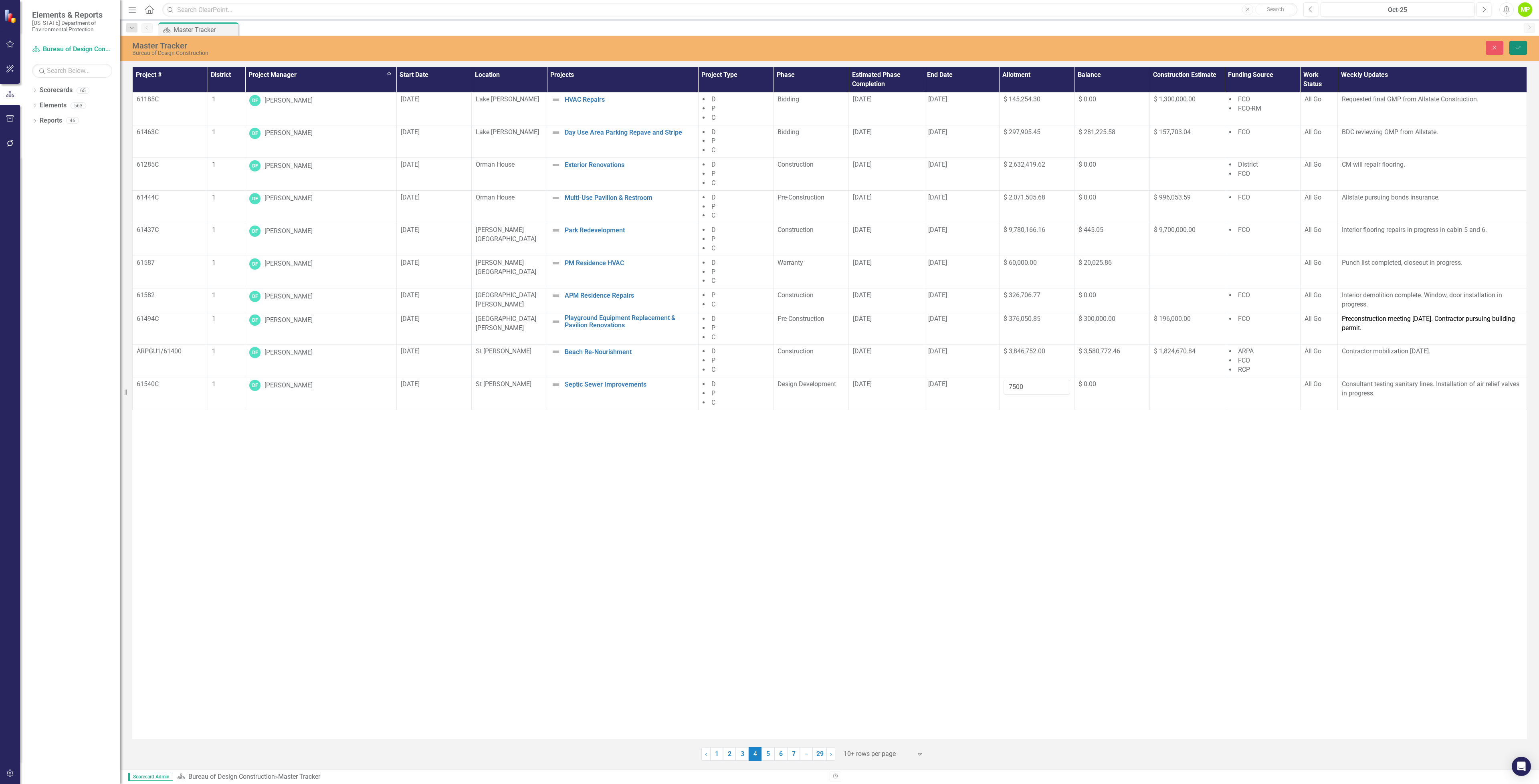
click at [1515, 45] on icon "Save" at bounding box center [1518, 47] width 7 height 5
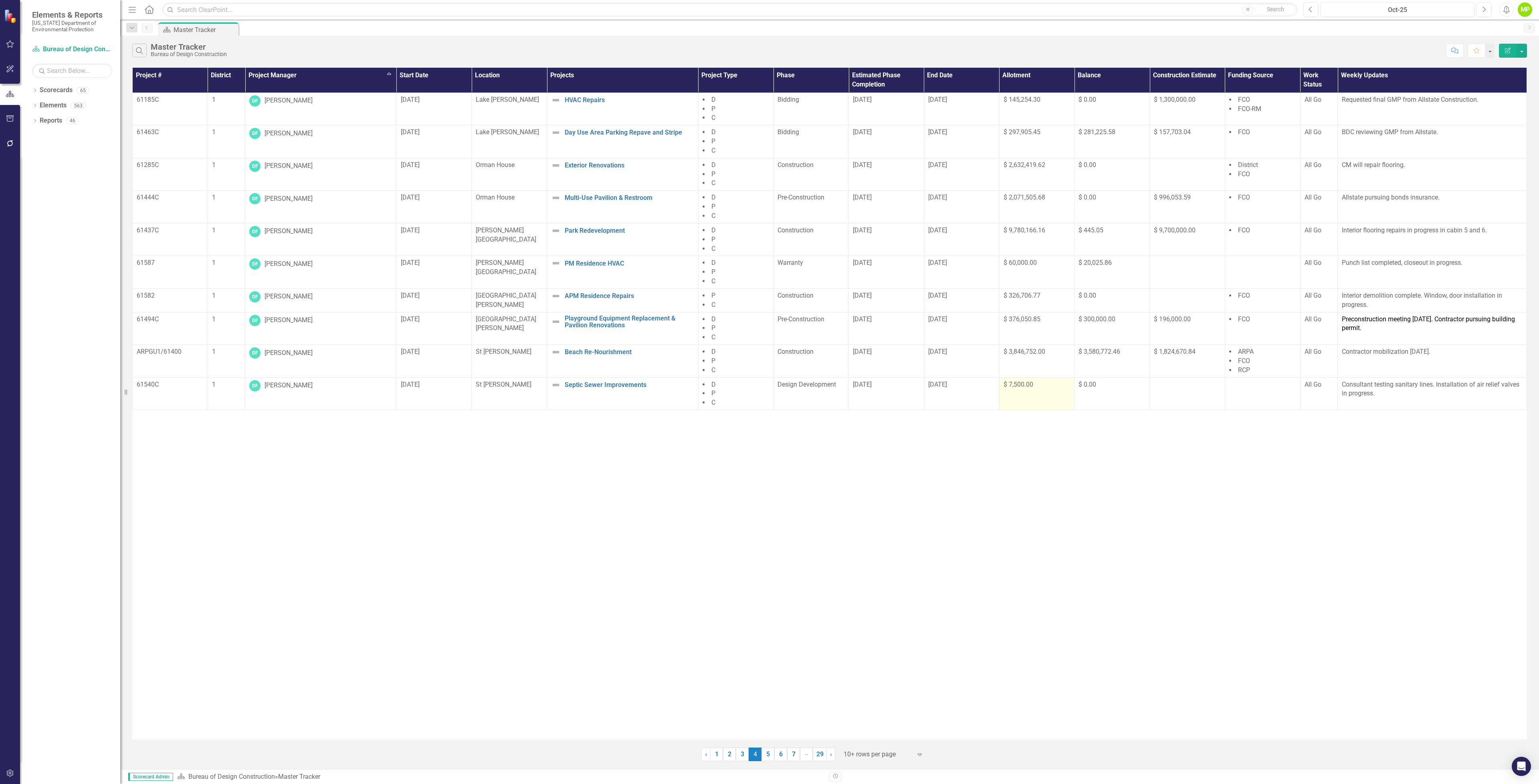
click at [1021, 389] on div "$ 7,500.00" at bounding box center [1037, 385] width 67 height 9
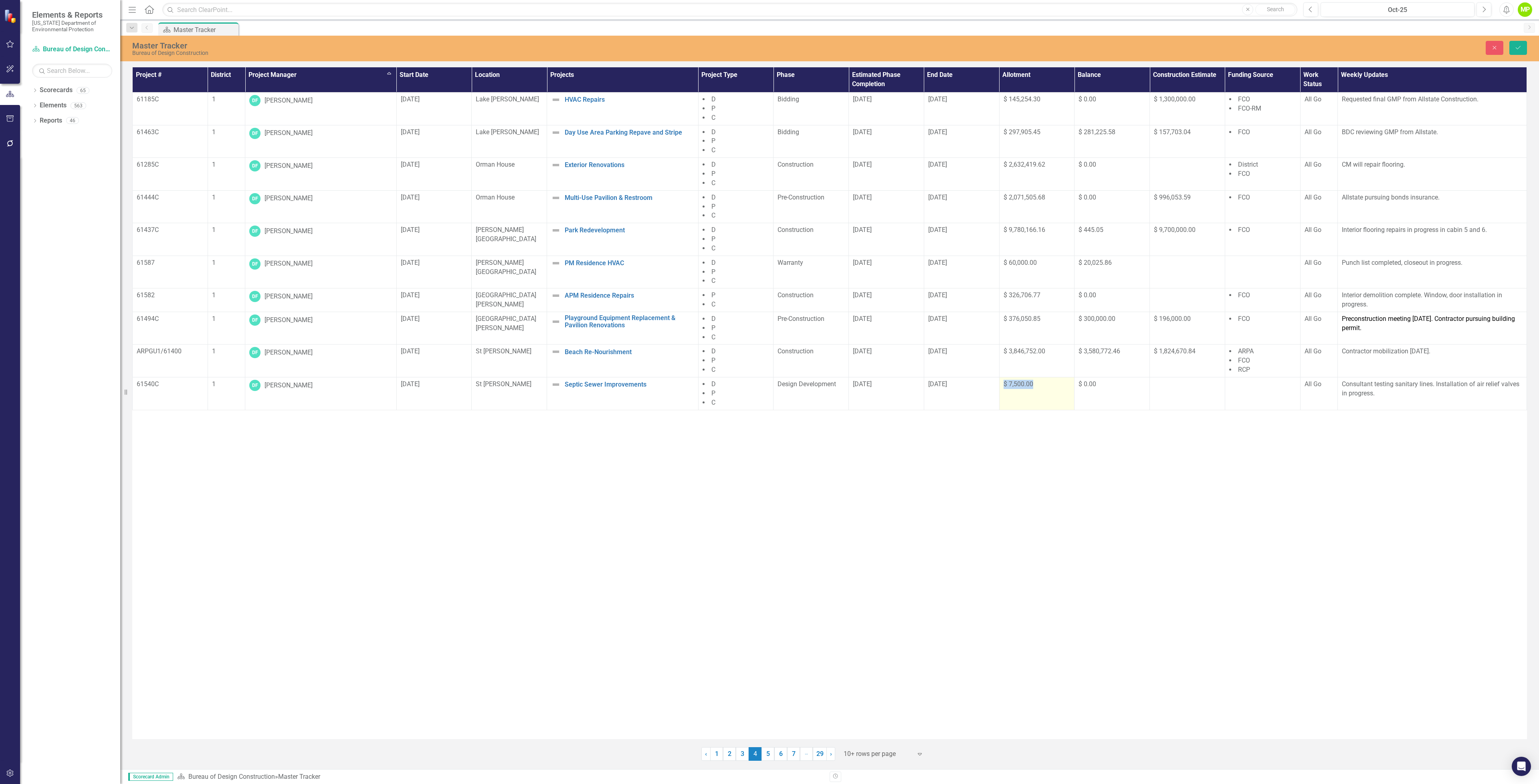
click at [1021, 392] on td "$ 7,500.00" at bounding box center [1037, 393] width 75 height 33
click at [1063, 388] on input "7501" at bounding box center [1037, 387] width 67 height 15
click at [1062, 387] on input "7502" at bounding box center [1037, 387] width 67 height 15
click at [1062, 387] on input "7503" at bounding box center [1037, 387] width 67 height 15
click at [1053, 388] on input "7503" at bounding box center [1037, 387] width 67 height 15
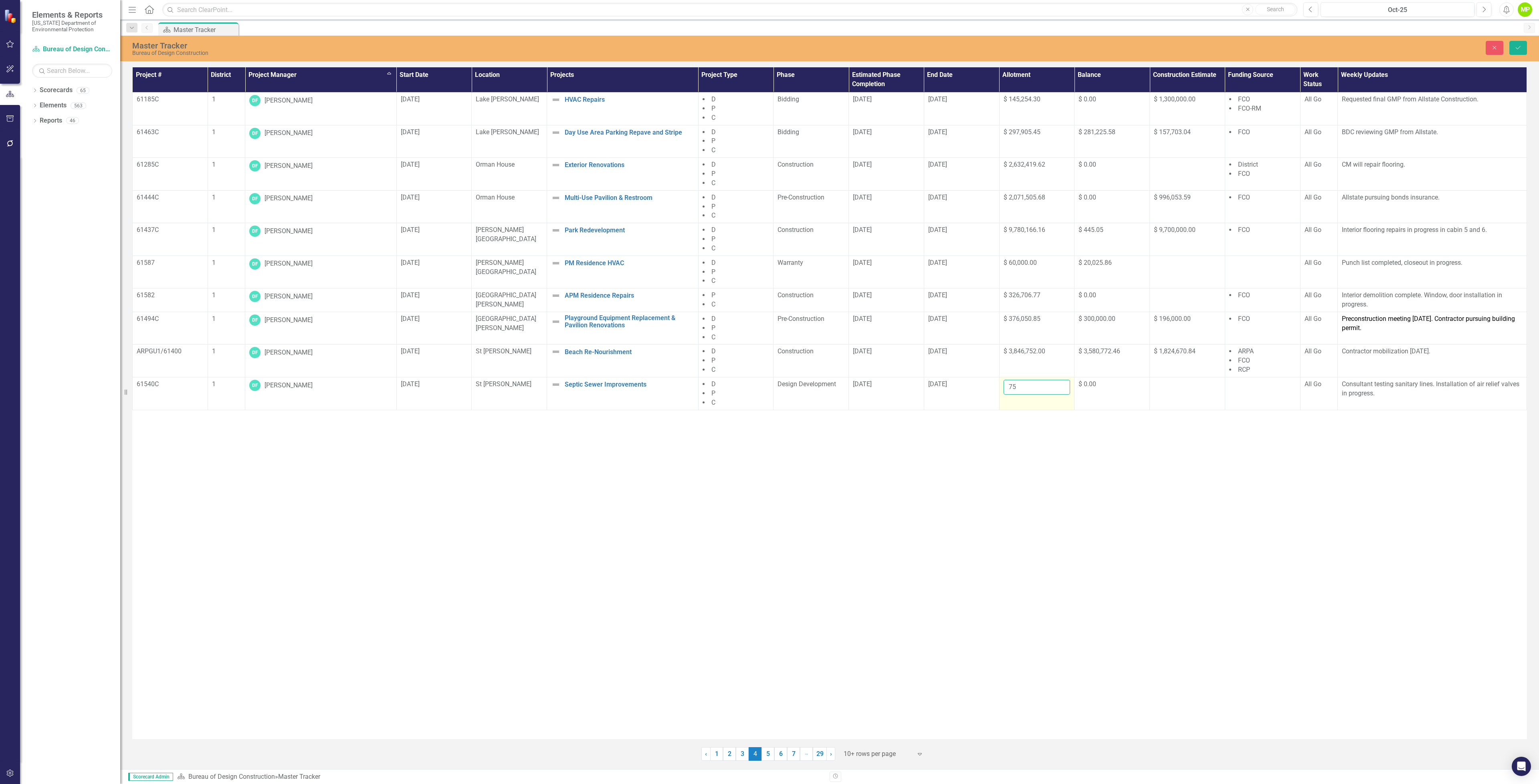
type input "7"
type input "82035.75"
click at [1041, 418] on div "Project # District Project Manager Sort Ascending Start Date Location Projects …" at bounding box center [829, 403] width 1394 height 672
click at [1063, 406] on td "82035.75" at bounding box center [1037, 393] width 75 height 33
click at [1104, 398] on td "$ 0.00" at bounding box center [1112, 393] width 75 height 33
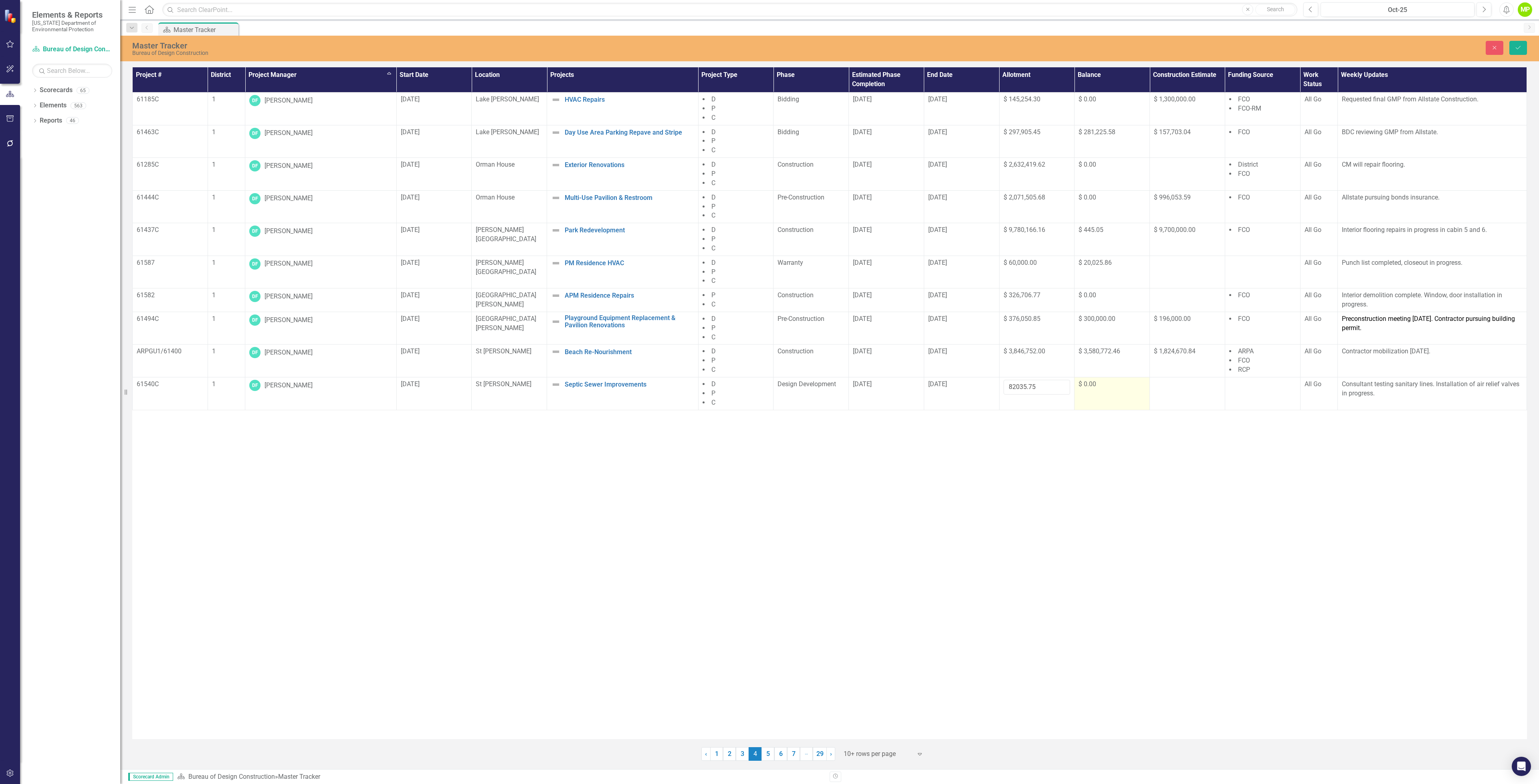
click at [1108, 396] on td "$ 0.00" at bounding box center [1112, 393] width 75 height 33
click at [1106, 392] on input "0" at bounding box center [1112, 387] width 67 height 15
type input "0.03"
click at [1067, 453] on div "Project # District Project Manager Sort Ascending Start Date Location Projects …" at bounding box center [829, 403] width 1394 height 672
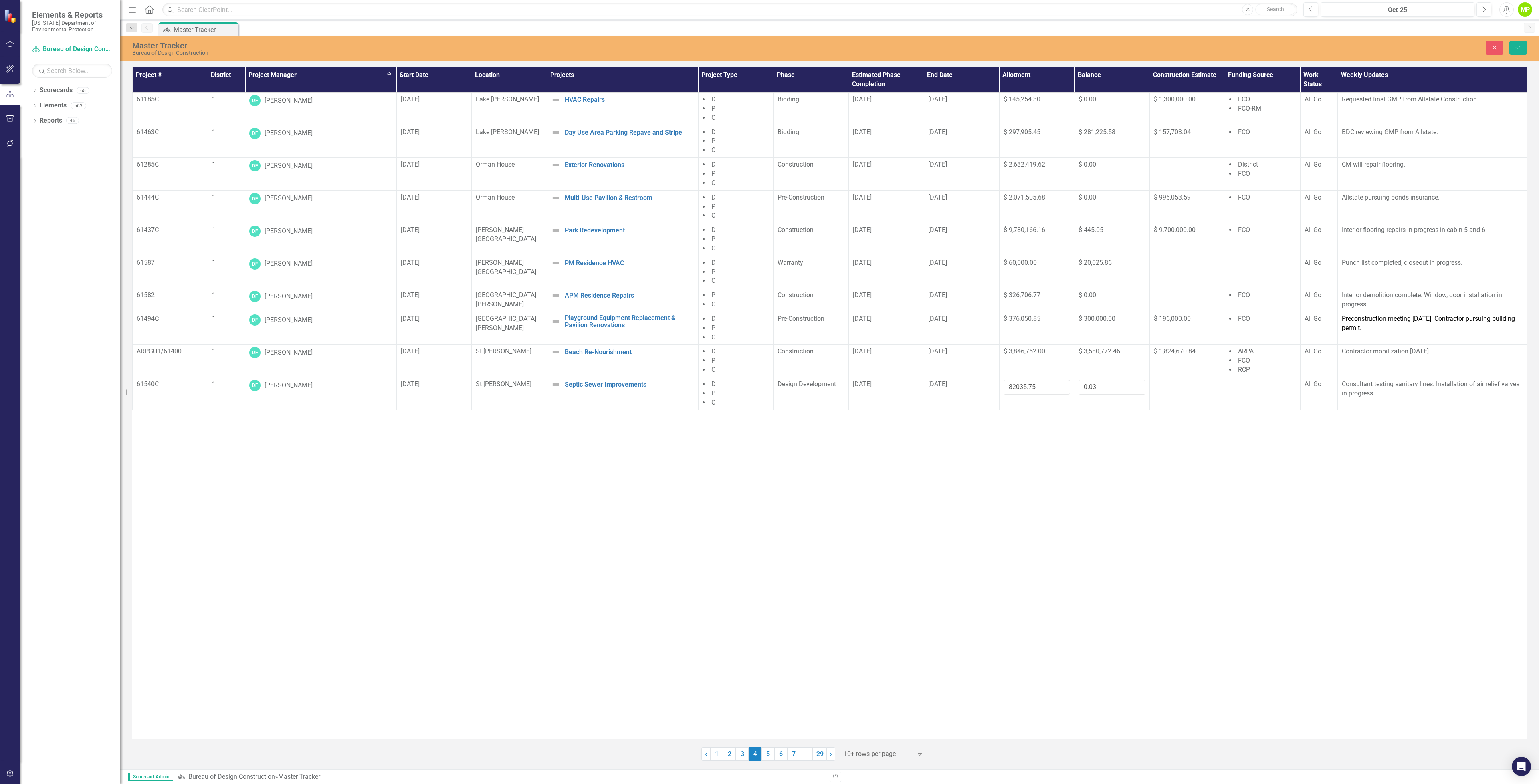
click at [1067, 453] on div "Project # District Project Manager Sort Ascending Start Date Location Projects …" at bounding box center [829, 403] width 1394 height 672
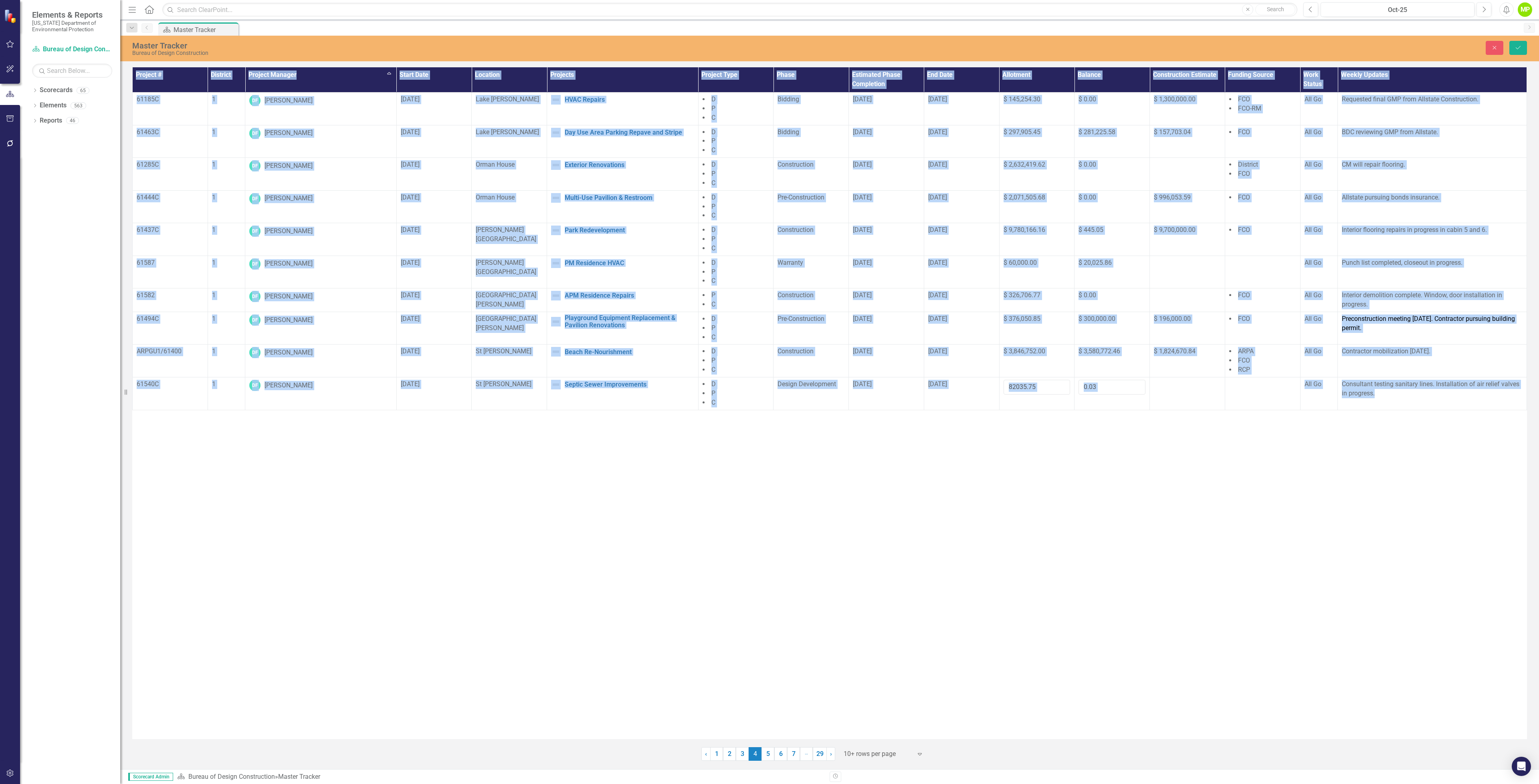
click at [1067, 453] on div "Project # District Project Manager Sort Ascending Start Date Location Projects …" at bounding box center [829, 403] width 1394 height 672
click at [1046, 543] on div "Project # District Project Manager Sort Ascending Start Date Location Projects …" at bounding box center [829, 403] width 1394 height 672
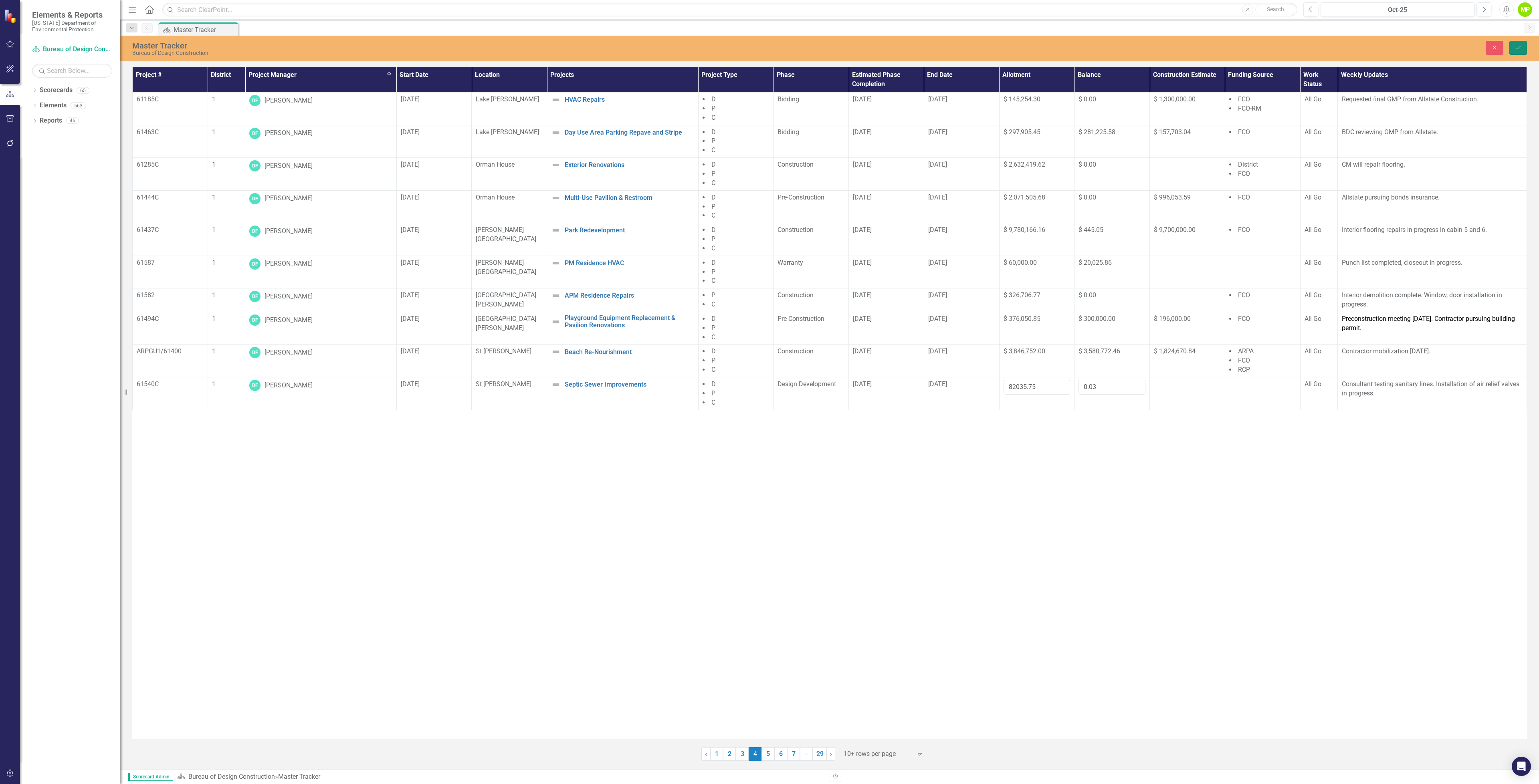
click at [1516, 45] on icon "Save" at bounding box center [1518, 47] width 7 height 5
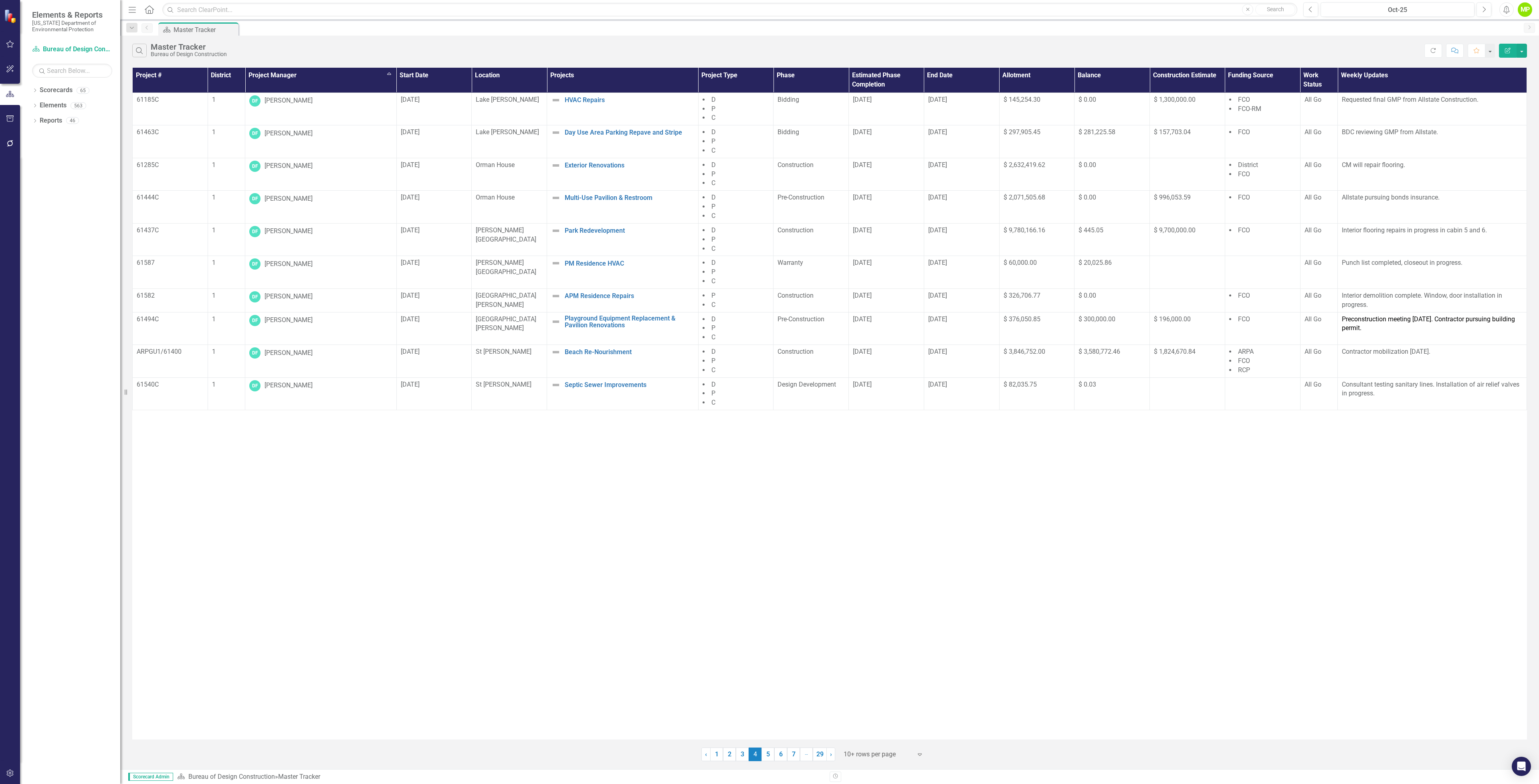
drag, startPoint x: 131, startPoint y: 395, endPoint x: 70, endPoint y: 385, distance: 61.8
click at [70, 385] on div "Elements & Reports [US_STATE] Department of Environmental Protection Scorecard …" at bounding box center [60, 392] width 120 height 784
click at [1035, 388] on span "$ 82,035.75" at bounding box center [1020, 384] width 33 height 8
click at [1094, 491] on div "Project # District Project Manager Sort Ascending Start Date Location Projects …" at bounding box center [829, 403] width 1394 height 672
